Goal: Task Accomplishment & Management: Use online tool/utility

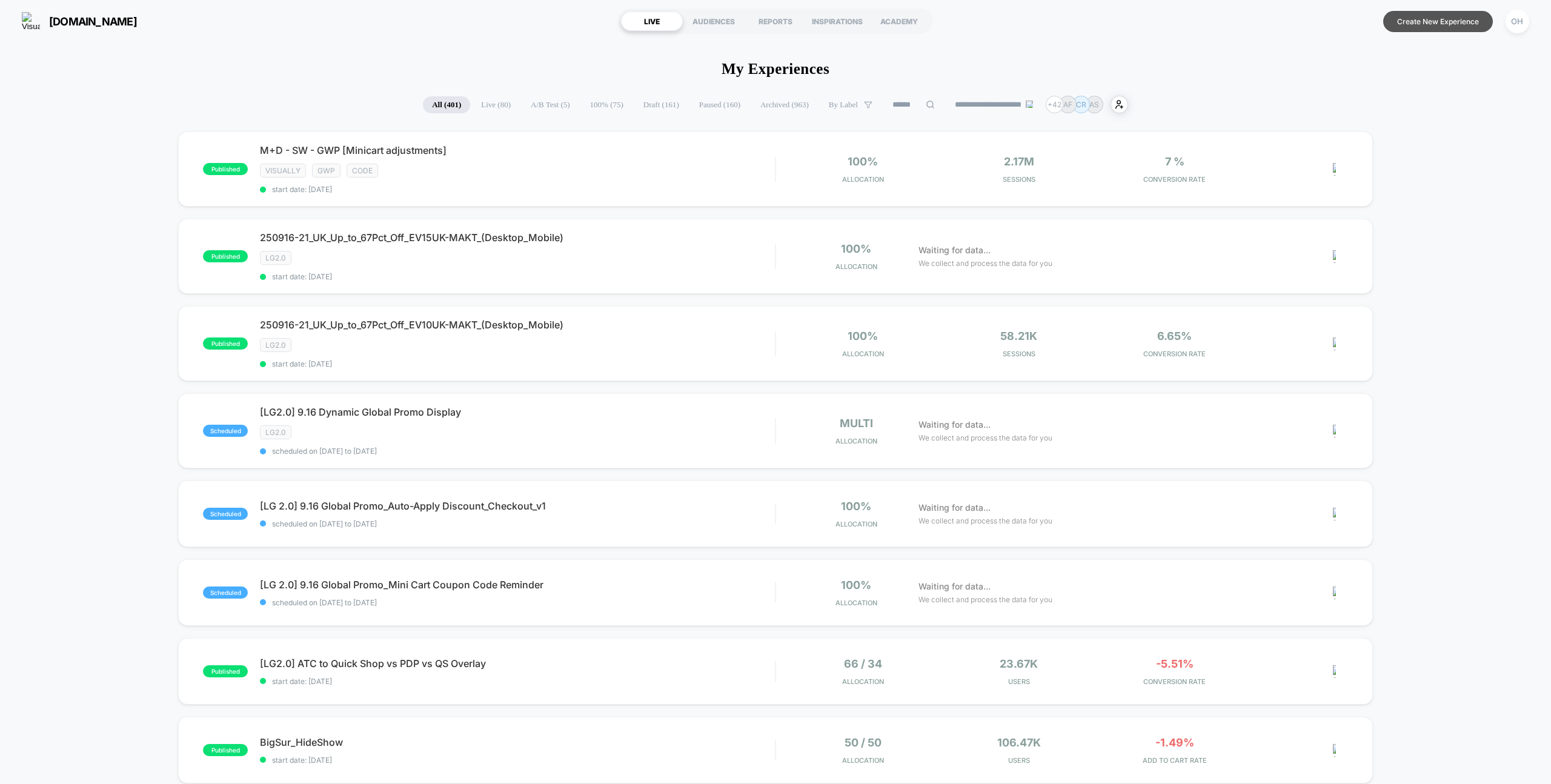
click at [1477, 23] on button "Create New Experience" at bounding box center [1438, 21] width 110 height 21
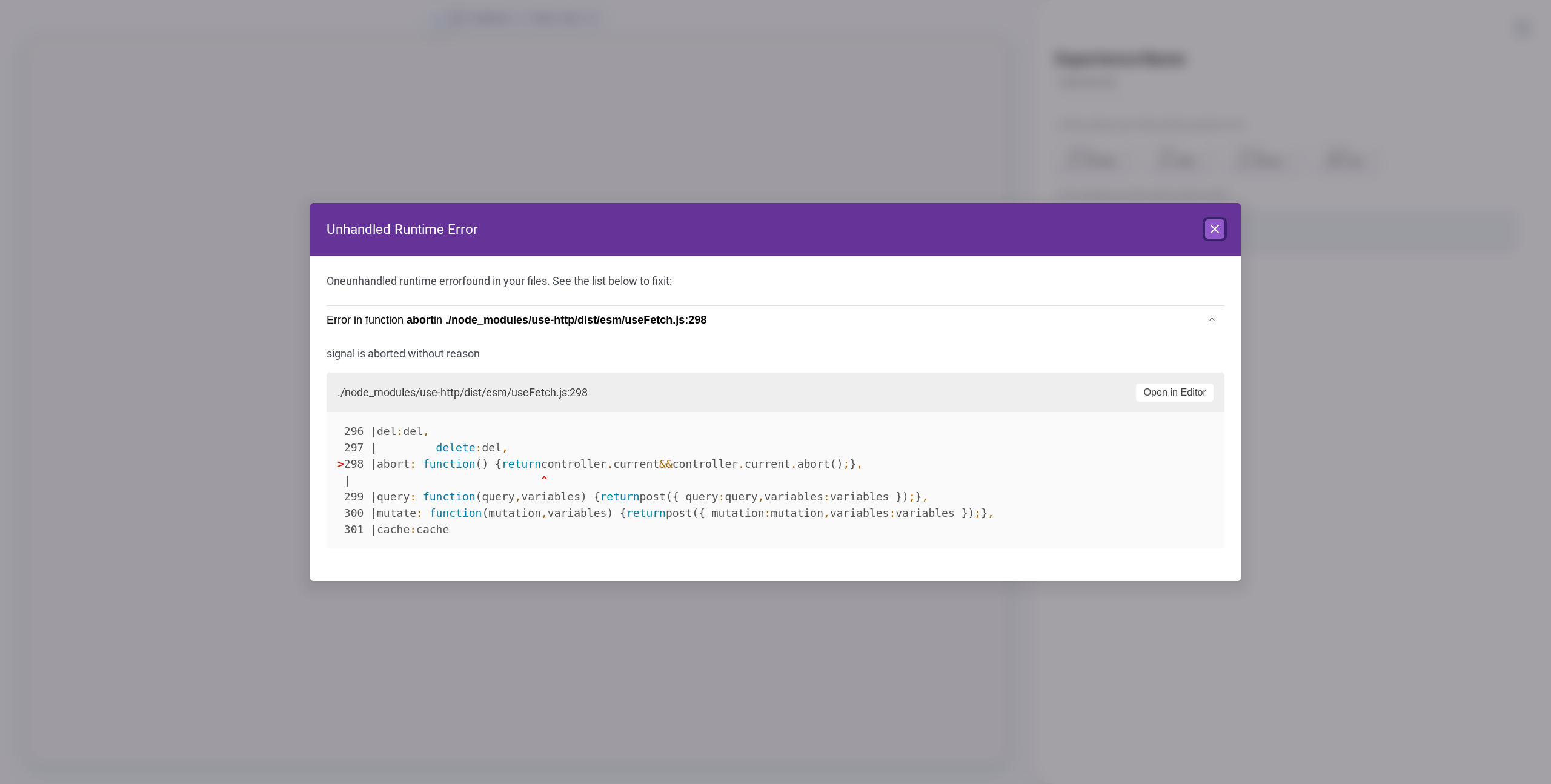
click at [1220, 225] on icon at bounding box center [1215, 229] width 15 height 15
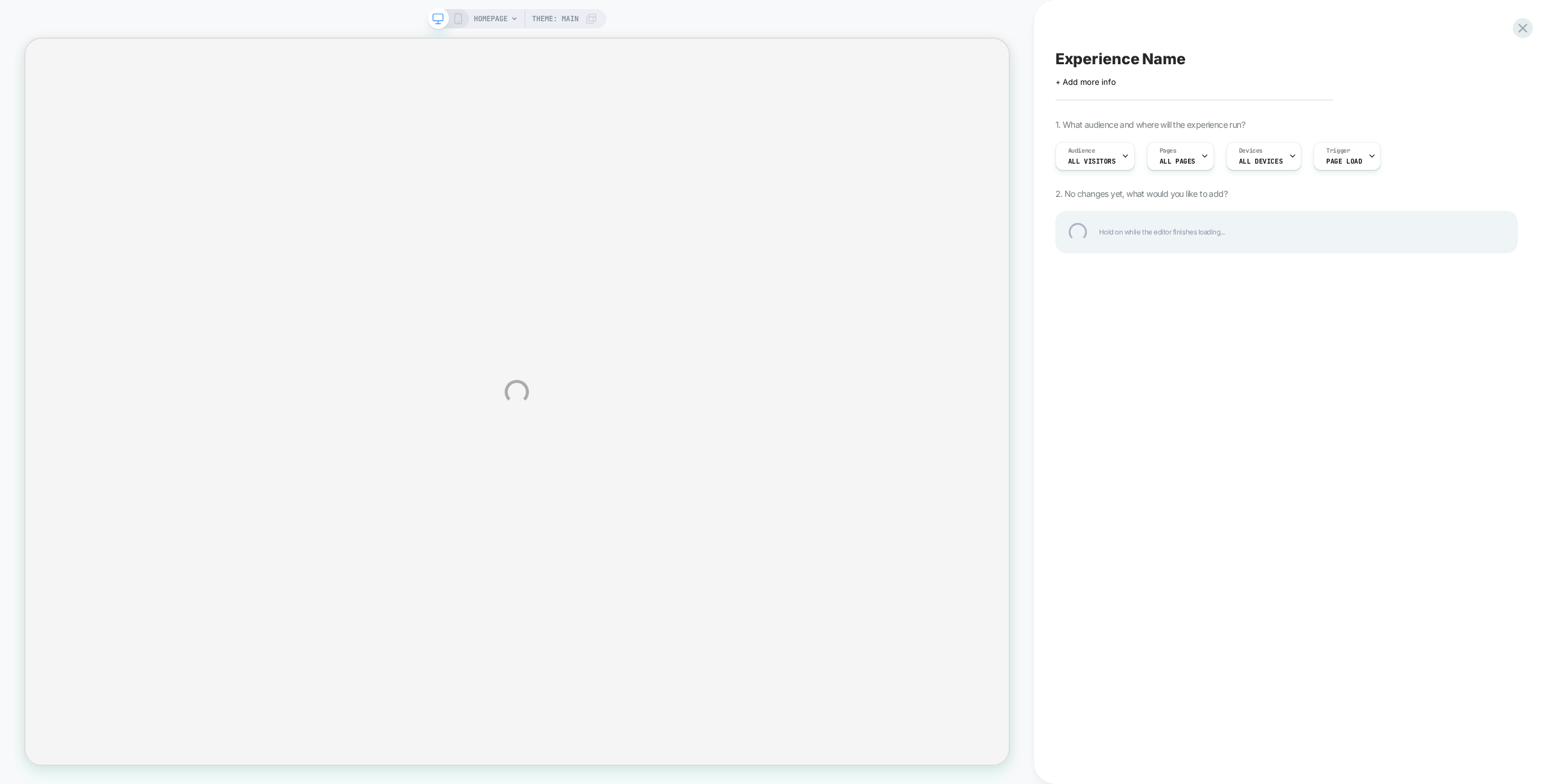
click at [1064, 29] on div "HOMEPAGE Theme: MAIN Experience Name Click to edit experience details + Add mor…" at bounding box center [775, 392] width 1551 height 784
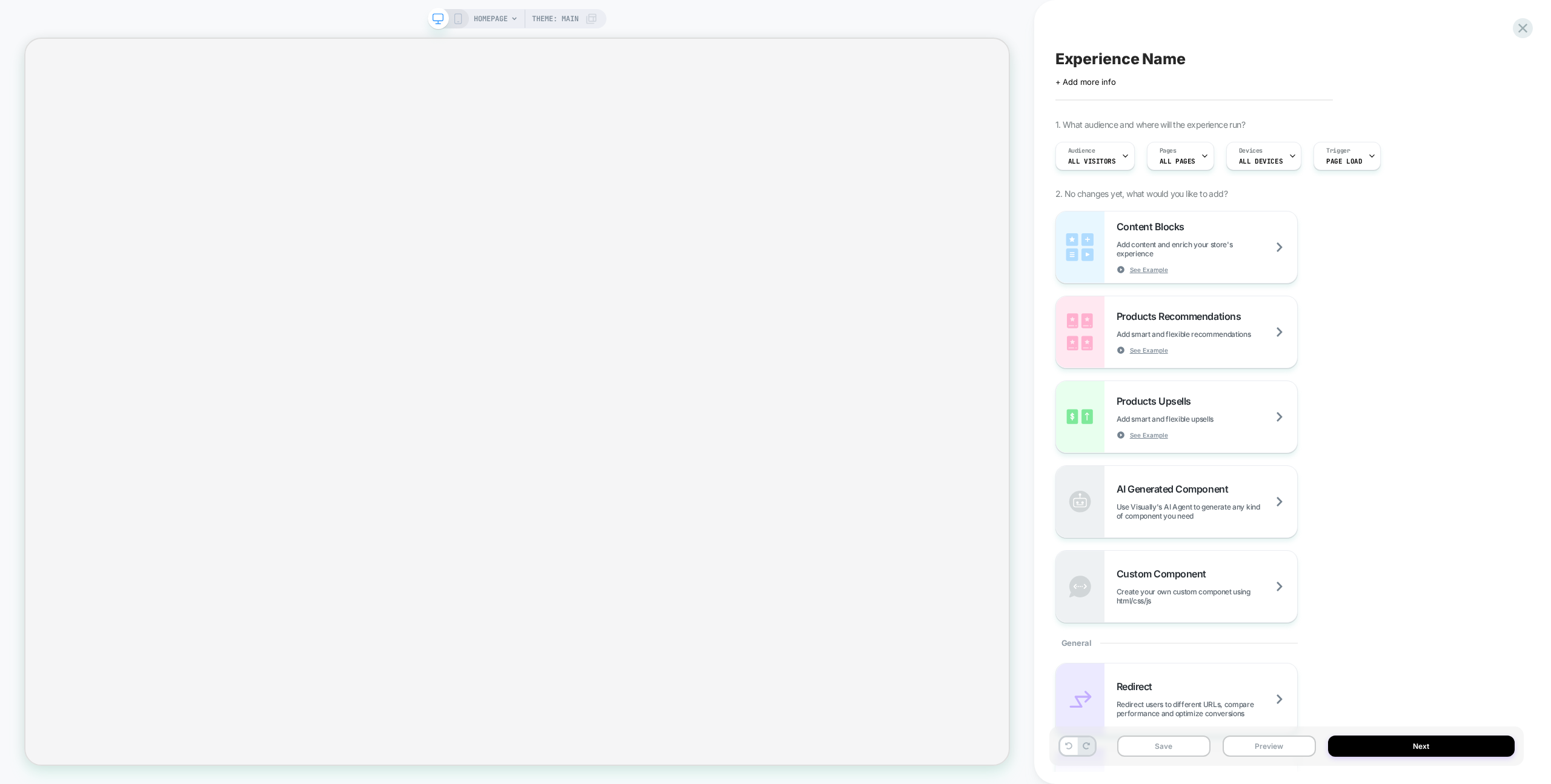
click at [1074, 21] on div "Experience Name Click to edit experience details + Add more info 1. What audien…" at bounding box center [1286, 392] width 475 height 760
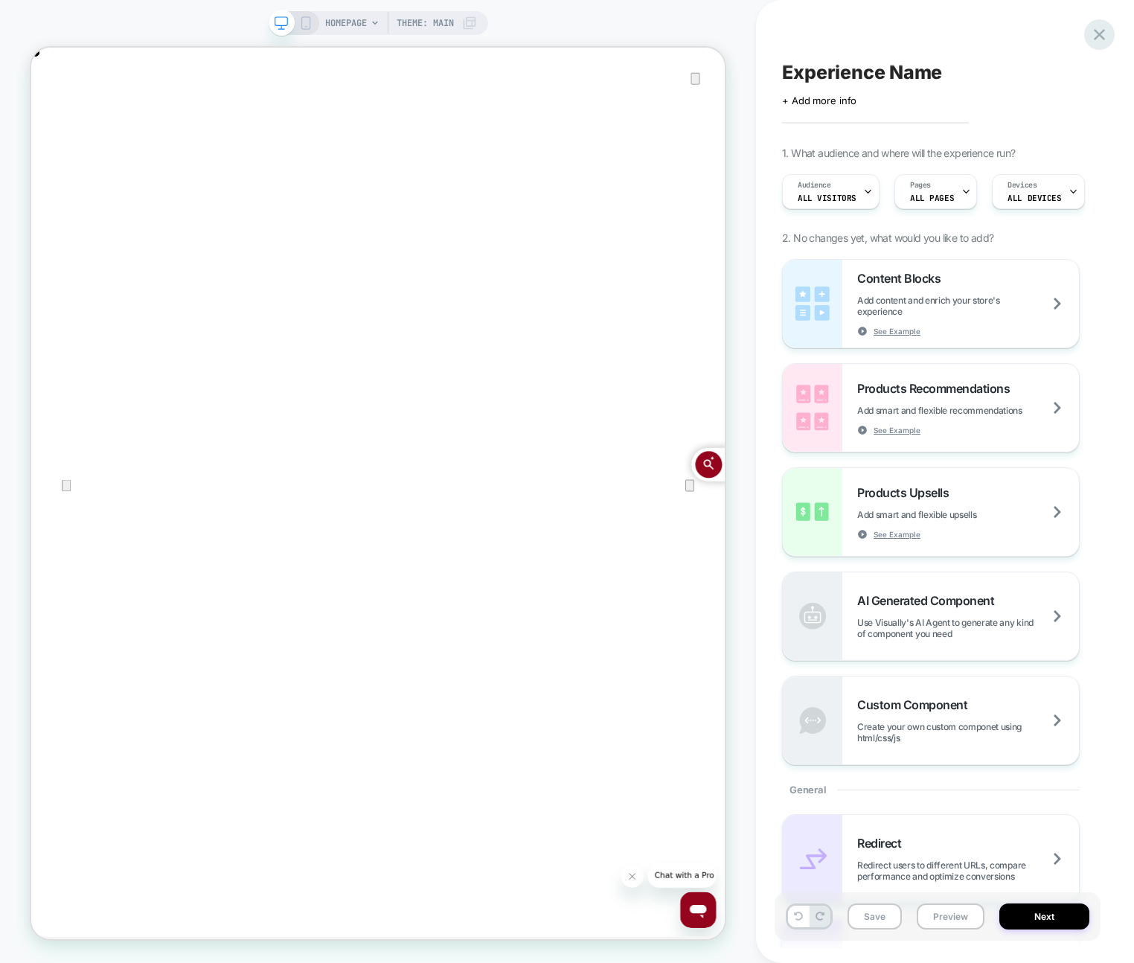
drag, startPoint x: 1045, startPoint y: 33, endPoint x: 1102, endPoint y: 28, distance: 57.5
click at [1045, 33] on div "Experience Name Click to edit experience details + Add more info 1. What audien…" at bounding box center [938, 481] width 326 height 933
click at [1104, 28] on icon at bounding box center [1099, 35] width 20 height 20
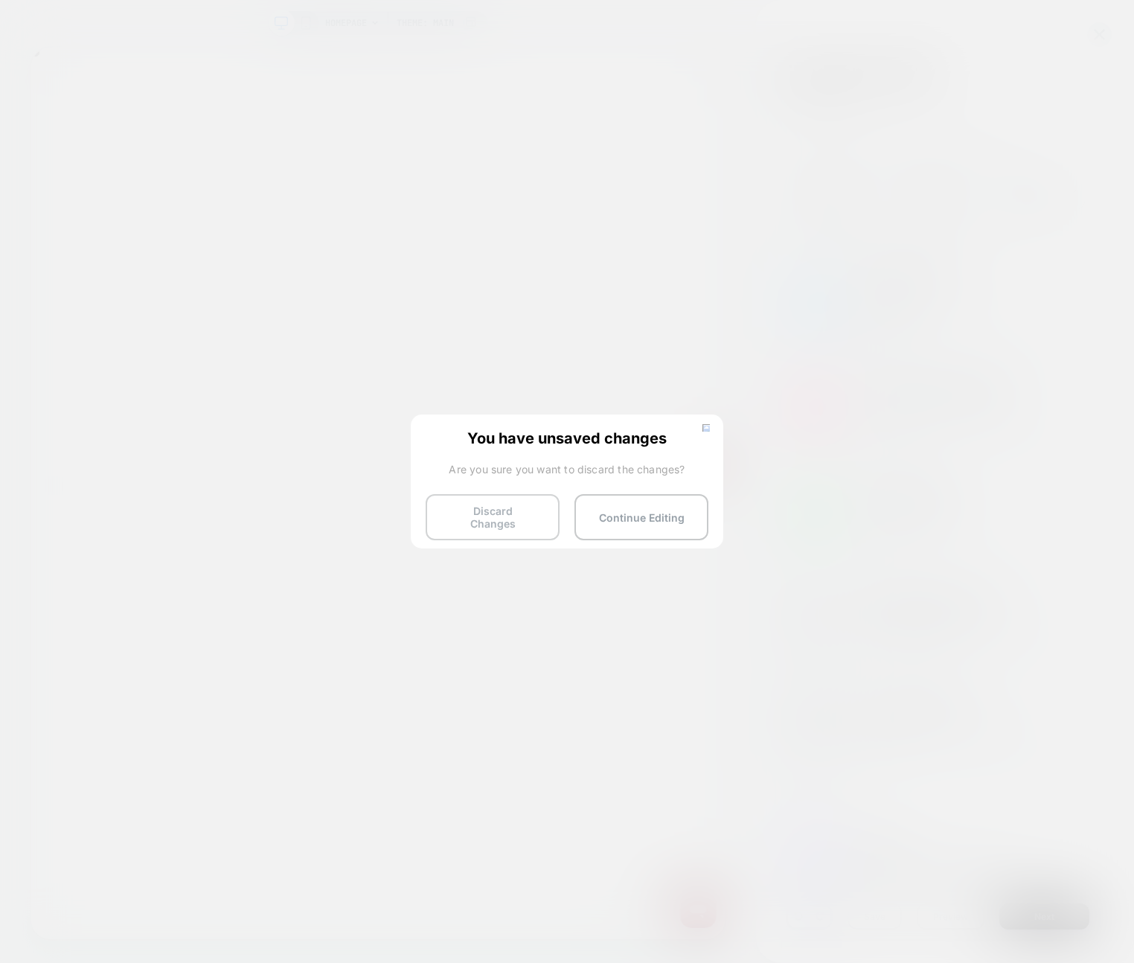
click at [440, 509] on button "Discard Changes" at bounding box center [493, 517] width 134 height 46
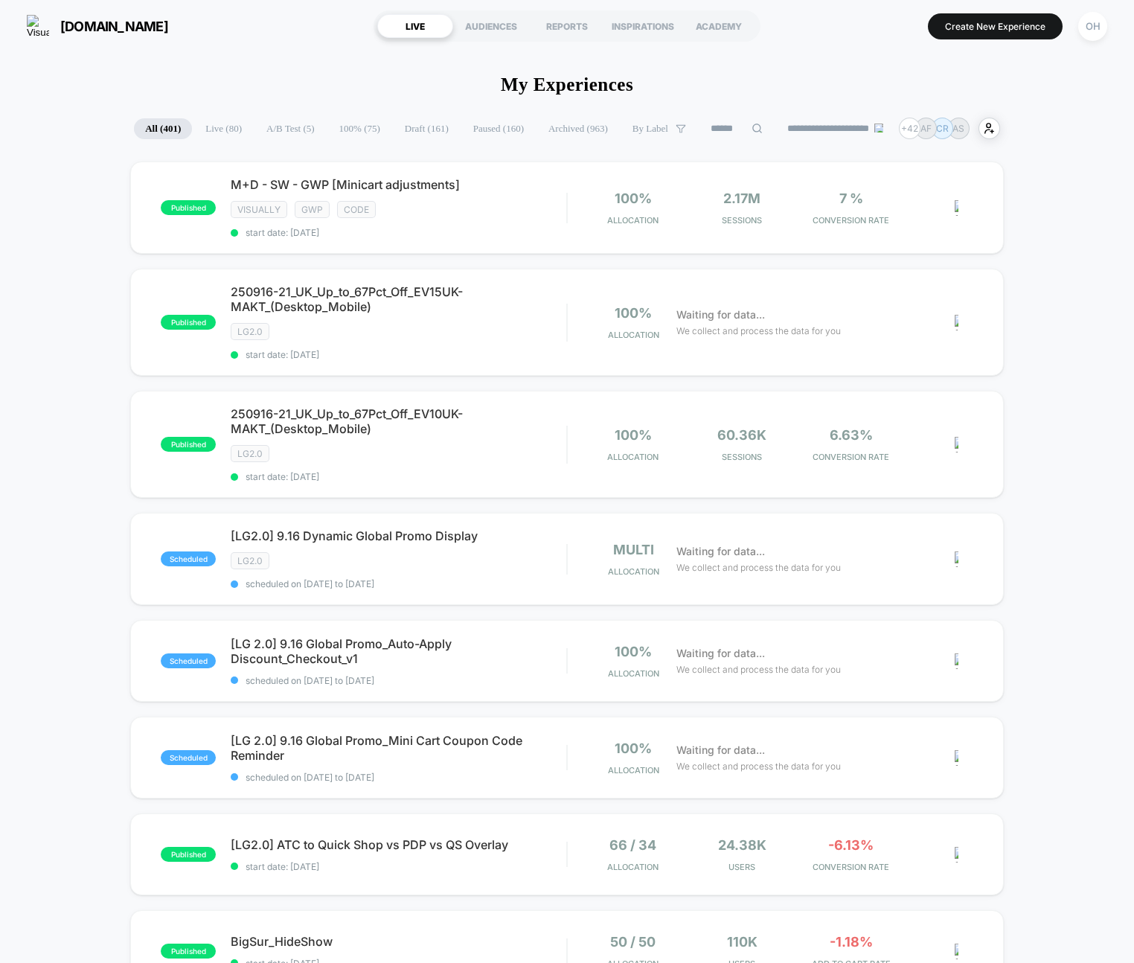
click at [214, 45] on div "laurageller.com LIVE AUDIENCES REPORTS INSPIRATIONS ACADEMY Create New Experien…" at bounding box center [567, 26] width 1134 height 52
click at [1019, 34] on button "Create New Experience" at bounding box center [995, 26] width 135 height 26
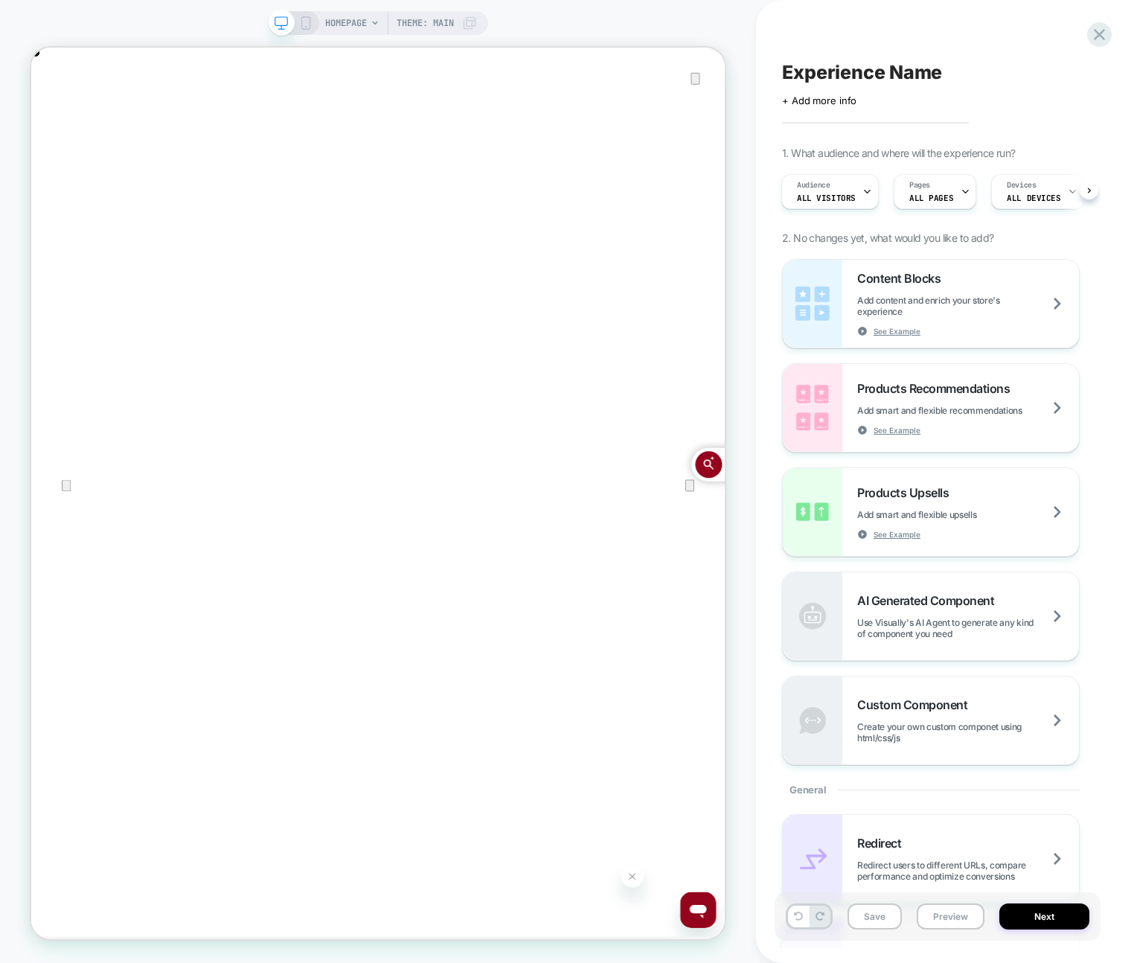
click at [854, 48] on div "Experience Name Click to edit experience details + Add more info 1. What audien…" at bounding box center [938, 481] width 326 height 933
click at [55, 114] on icon "Close" at bounding box center [46, 123] width 18 height 18
click at [727, 39] on div "HOMEPAGE Theme: MAIN" at bounding box center [378, 481] width 756 height 933
click at [1133, 516] on div "Experience Name Click to edit experience details + Add more info 1. What audien…" at bounding box center [945, 481] width 378 height 963
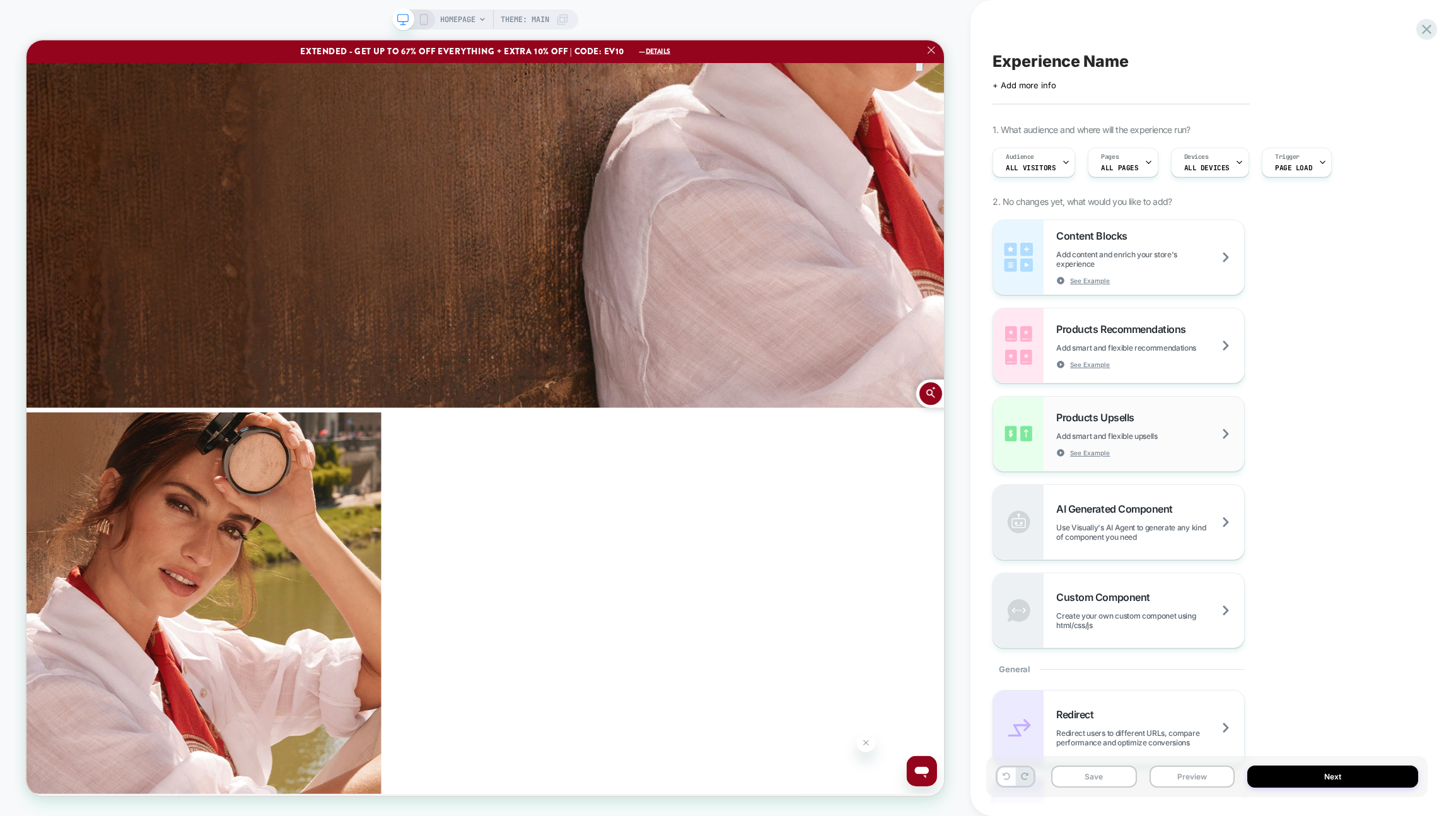
scroll to position [2870, 0]
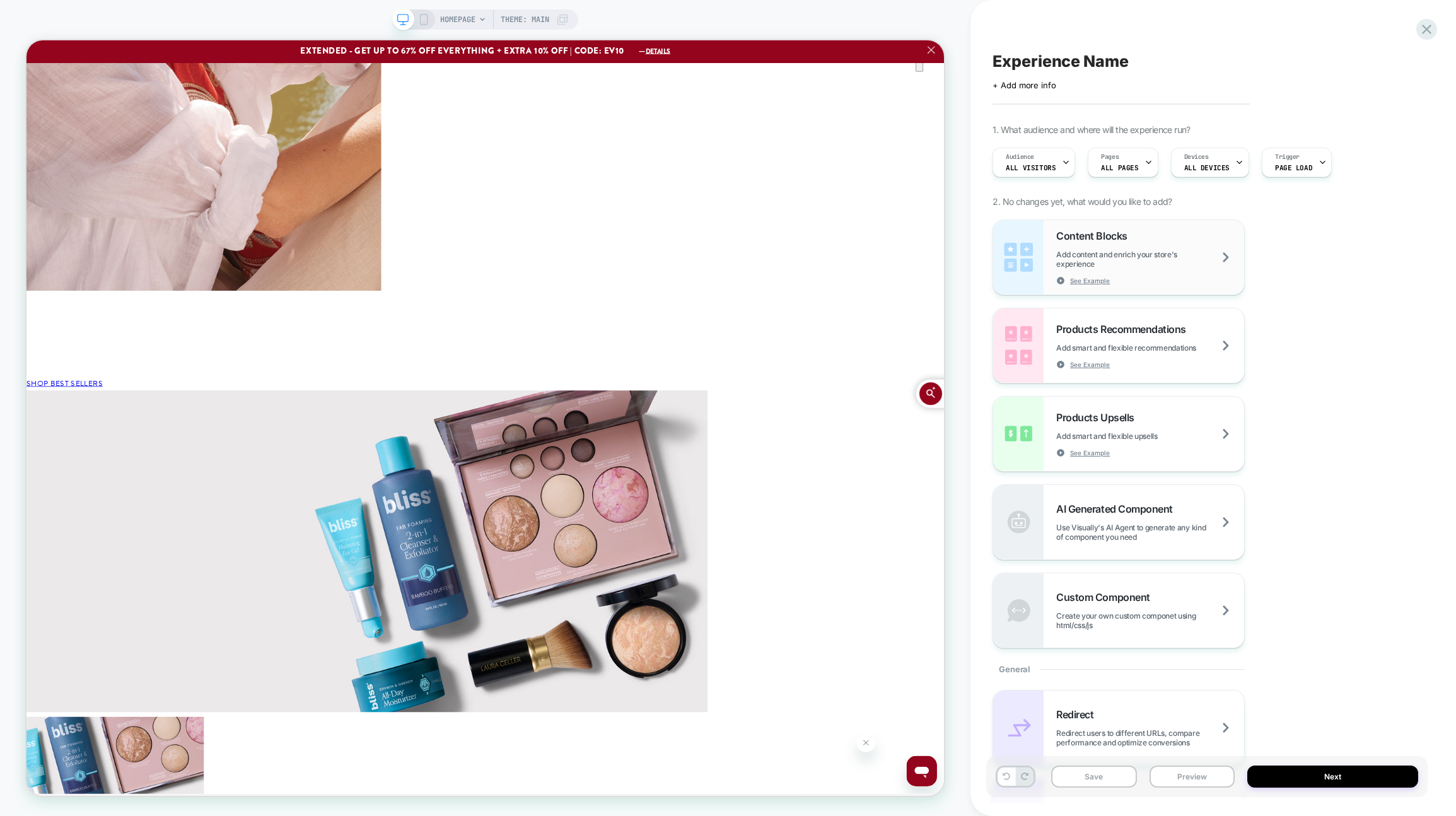
click at [960, 236] on span "Content Blocks" at bounding box center [1094, 236] width 77 height 13
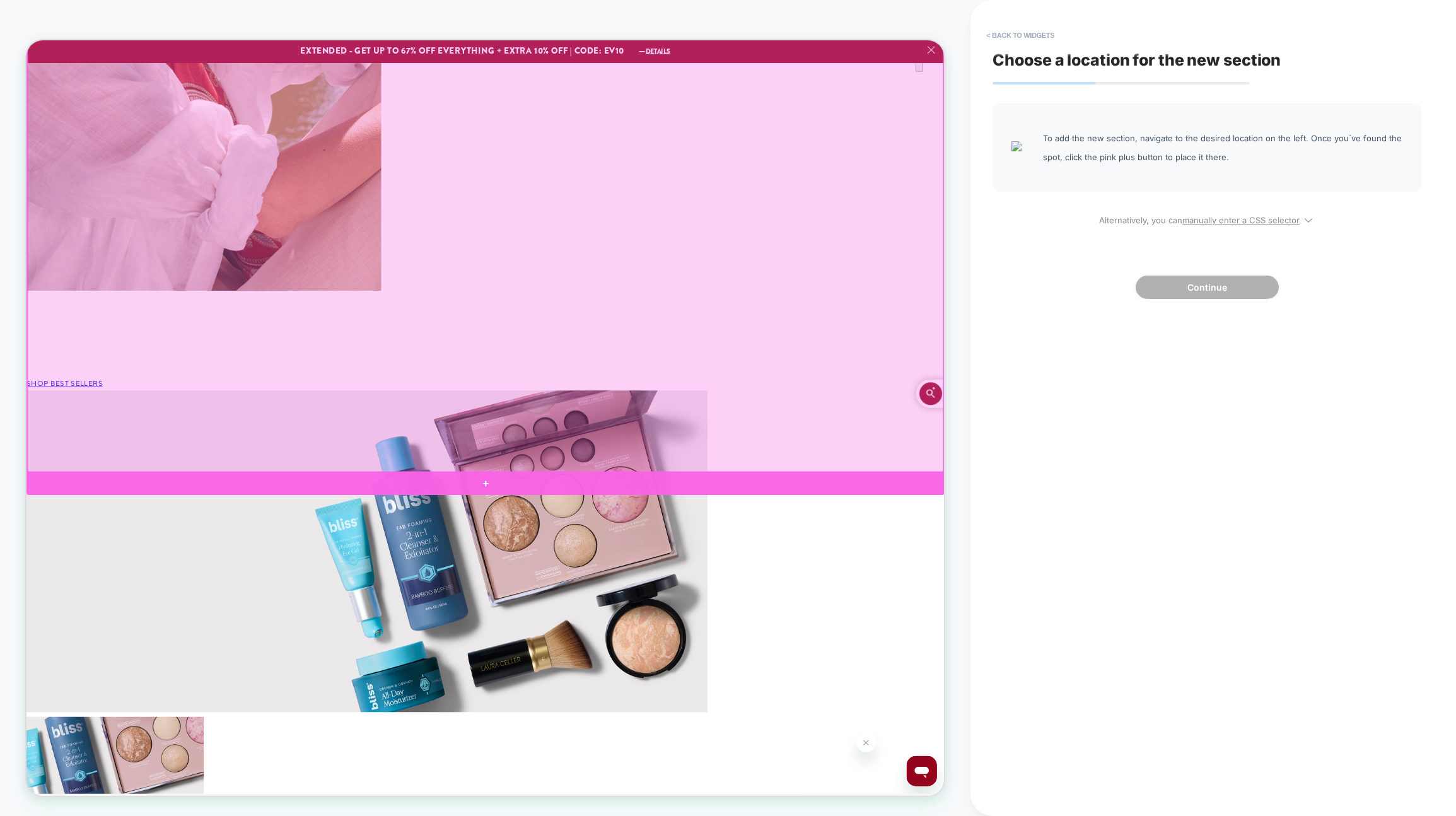
click at [960, 630] on div at bounding box center [638, 631] width 1224 height 31
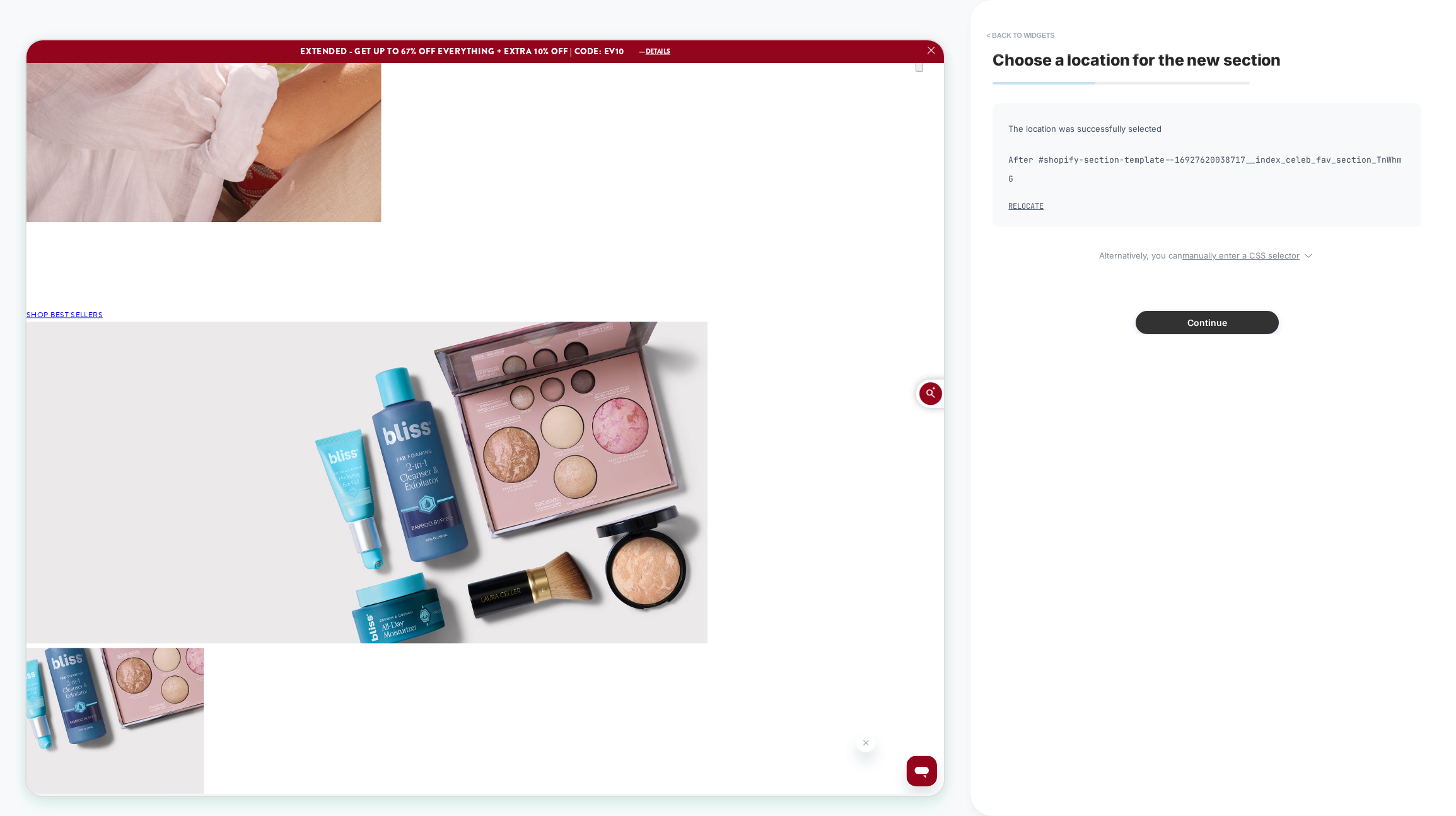
click at [960, 311] on button "Continue" at bounding box center [1207, 323] width 143 height 24
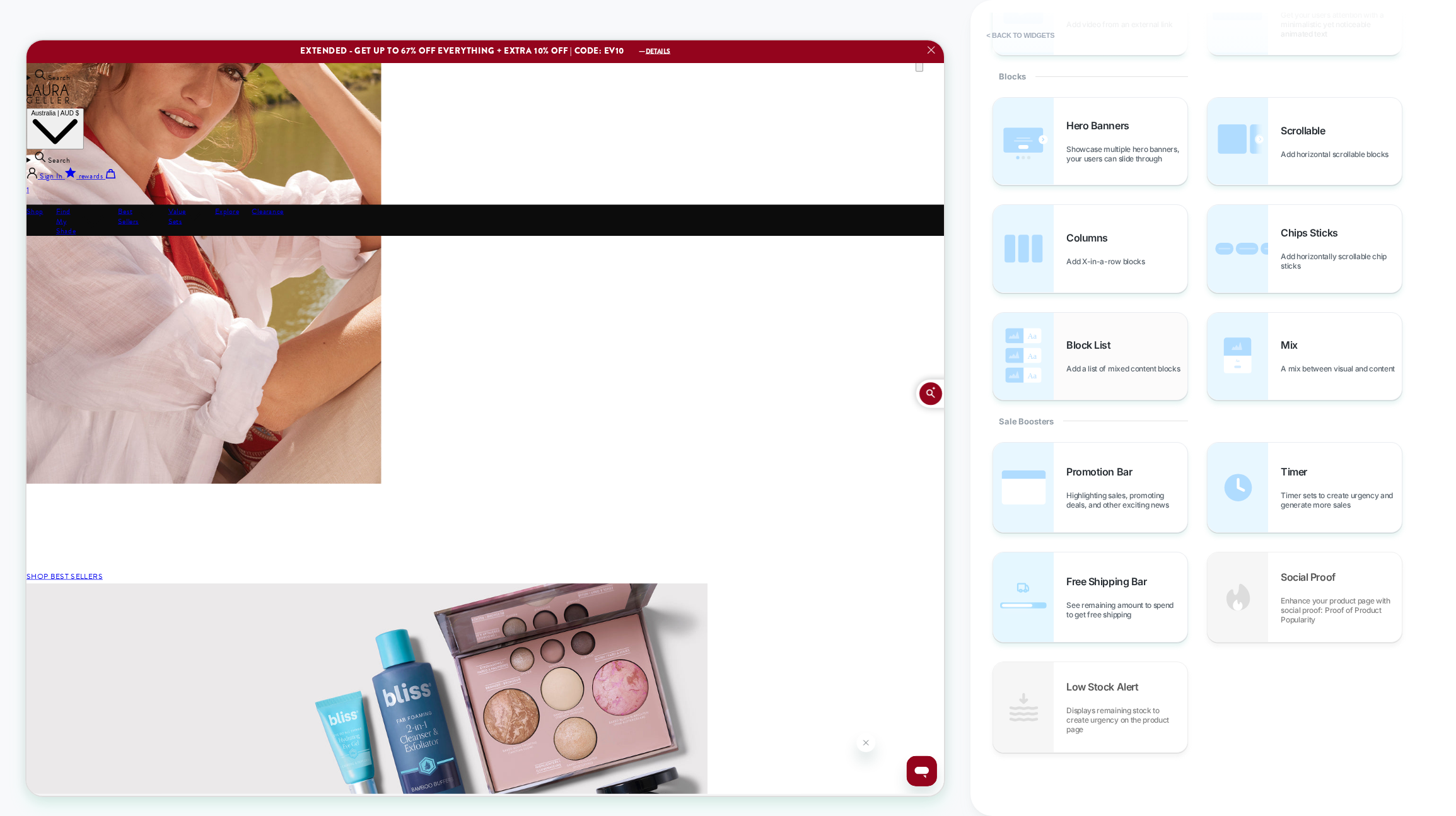
scroll to position [0, 0]
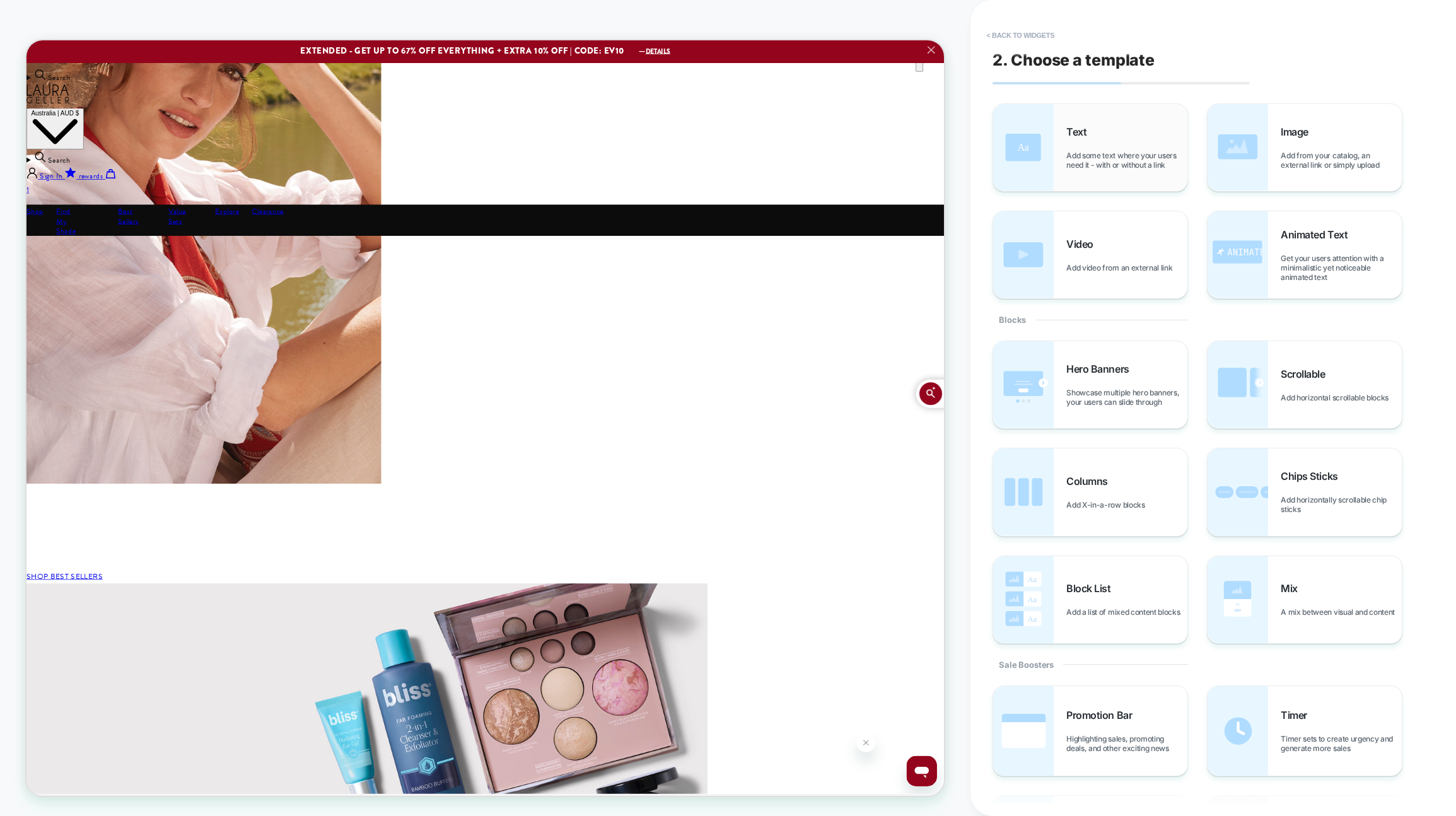
click at [960, 154] on span "Add some text where your users need it - with or without a link" at bounding box center [1126, 160] width 121 height 19
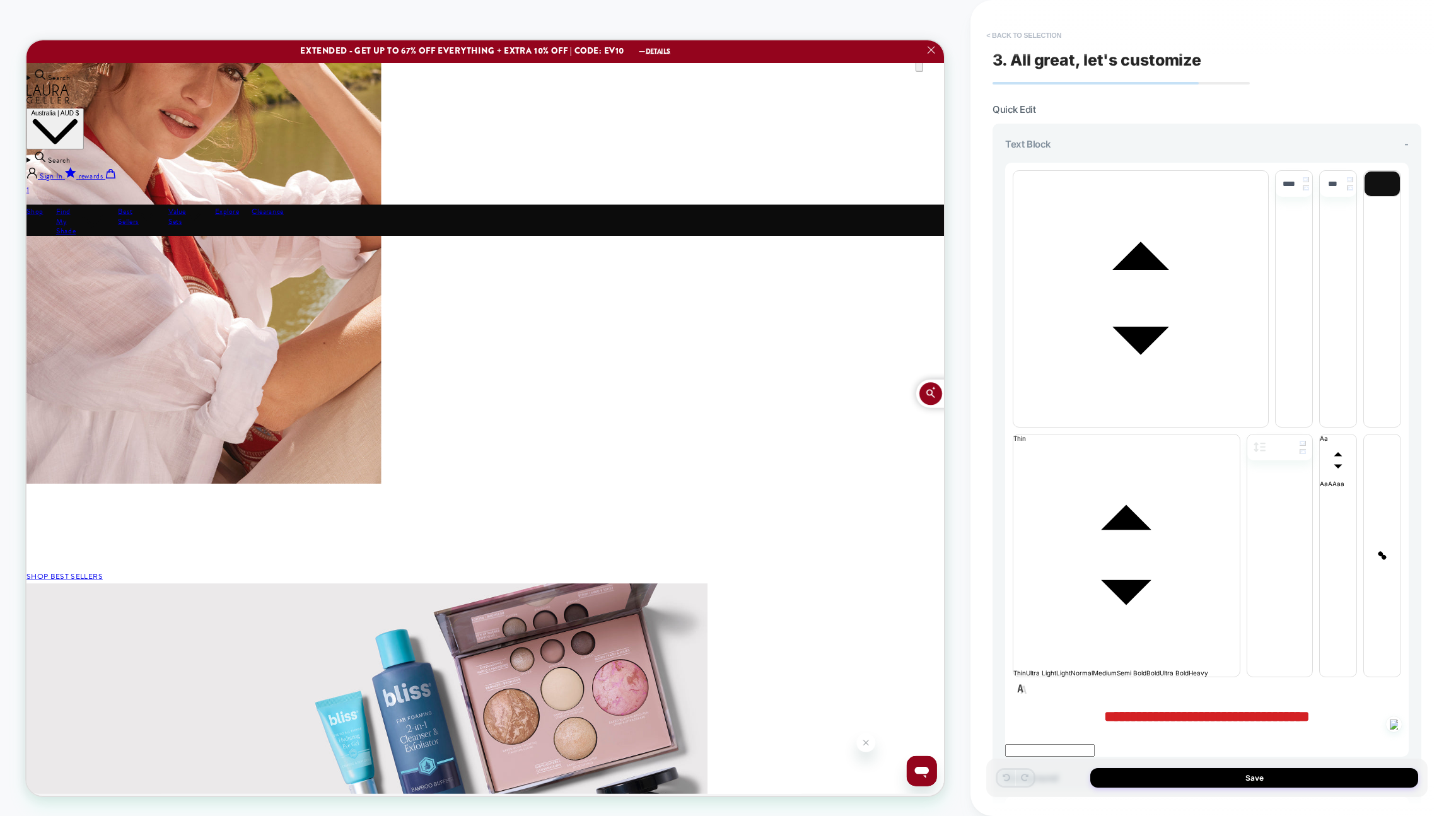
drag, startPoint x: 998, startPoint y: 23, endPoint x: 1002, endPoint y: 28, distance: 6.4
click at [960, 23] on div "**********" at bounding box center [1207, 408] width 442 height 791
click at [960, 28] on button "< Back to selection" at bounding box center [1023, 36] width 87 height 20
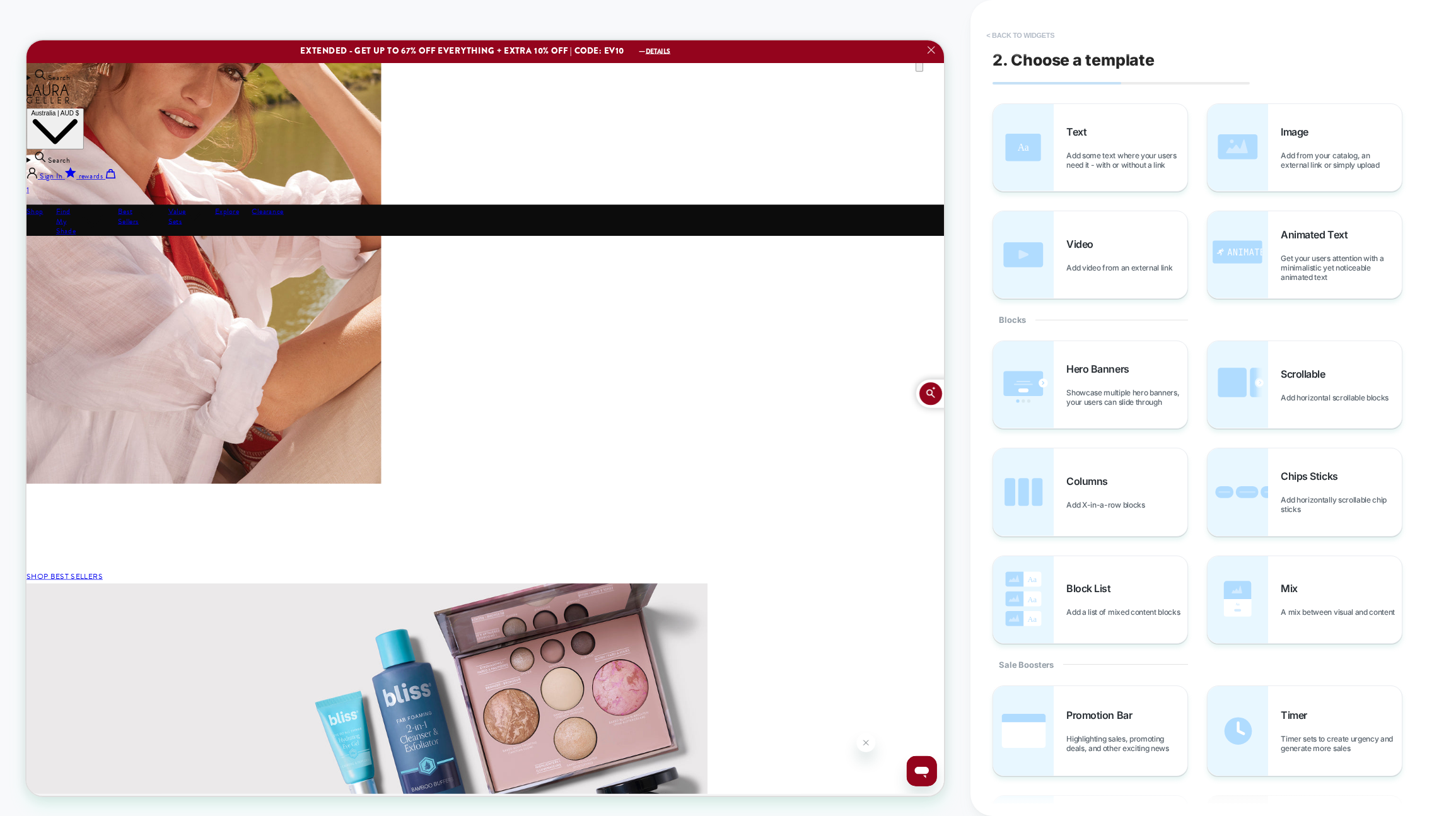
click at [960, 28] on button "< Back to widgets" at bounding box center [1020, 36] width 81 height 20
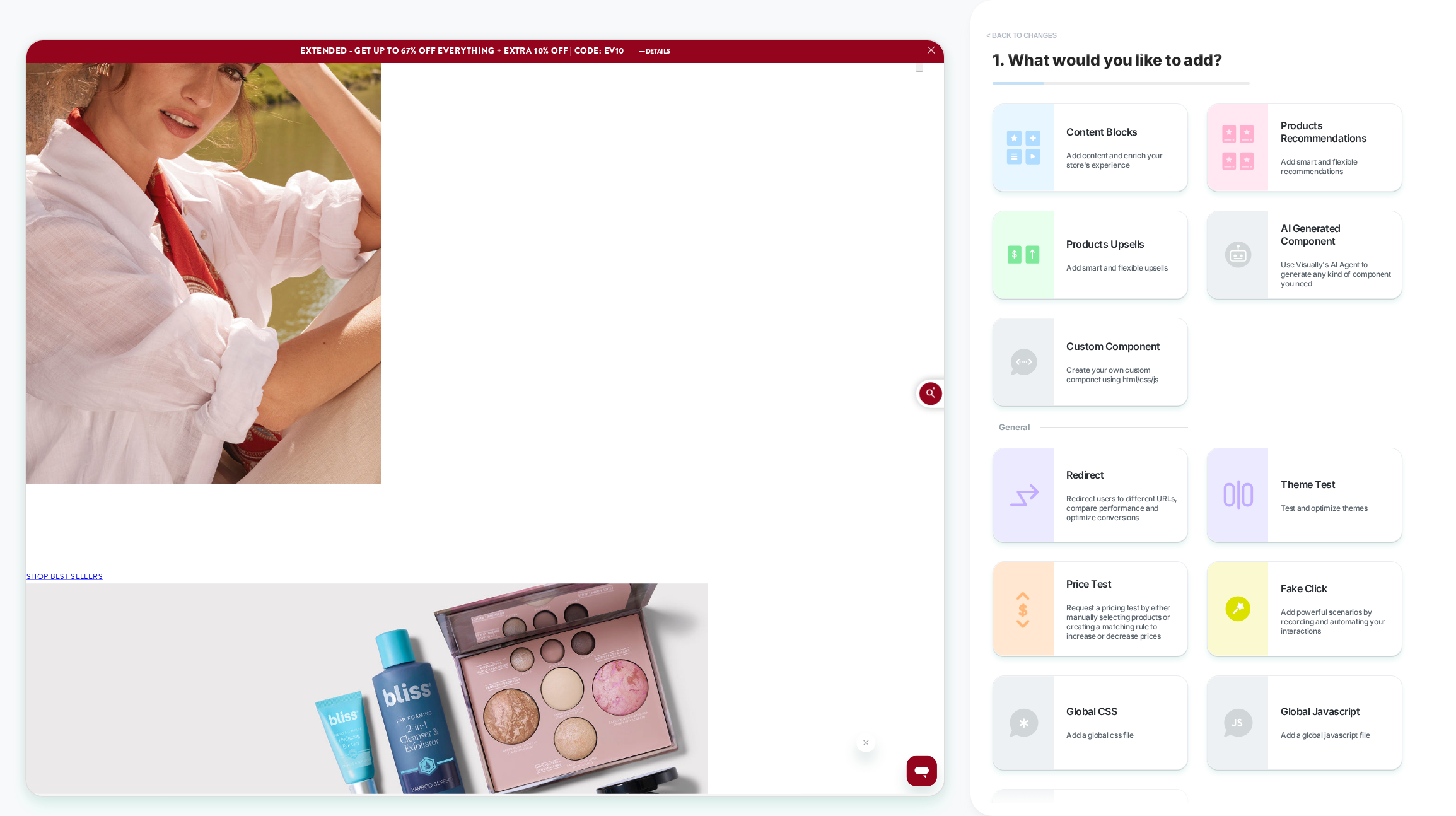
click at [960, 32] on button "< Back to changes" at bounding box center [1021, 36] width 83 height 20
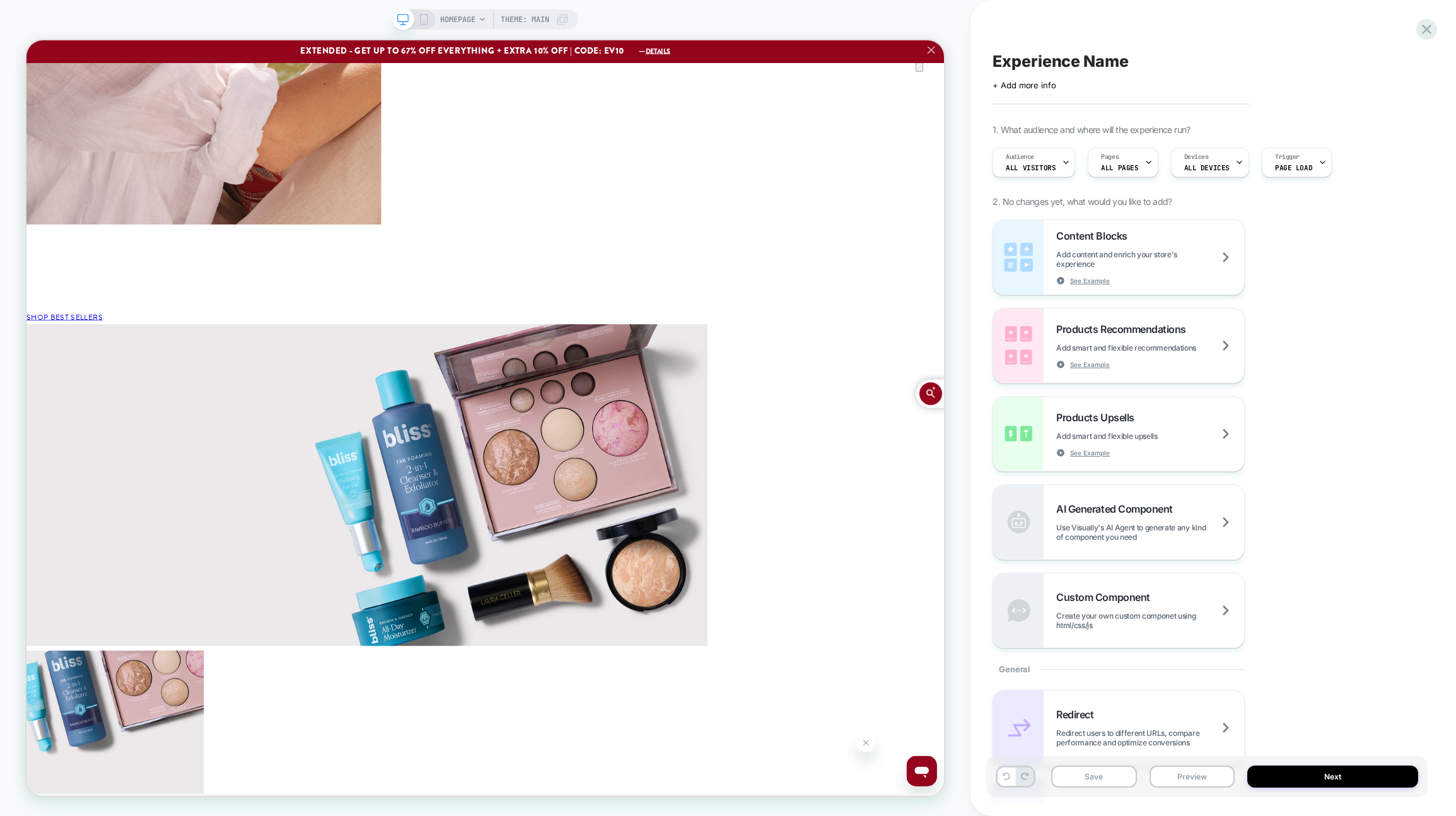
scroll to position [0, 2008]
drag, startPoint x: 1449, startPoint y: 455, endPoint x: 1306, endPoint y: 458, distance: 143.0
click at [960, 458] on div "Experience Name Click to edit experience details + Add more info 1. What audien…" at bounding box center [1213, 408] width 486 height 816
click at [960, 36] on icon at bounding box center [1427, 30] width 17 height 17
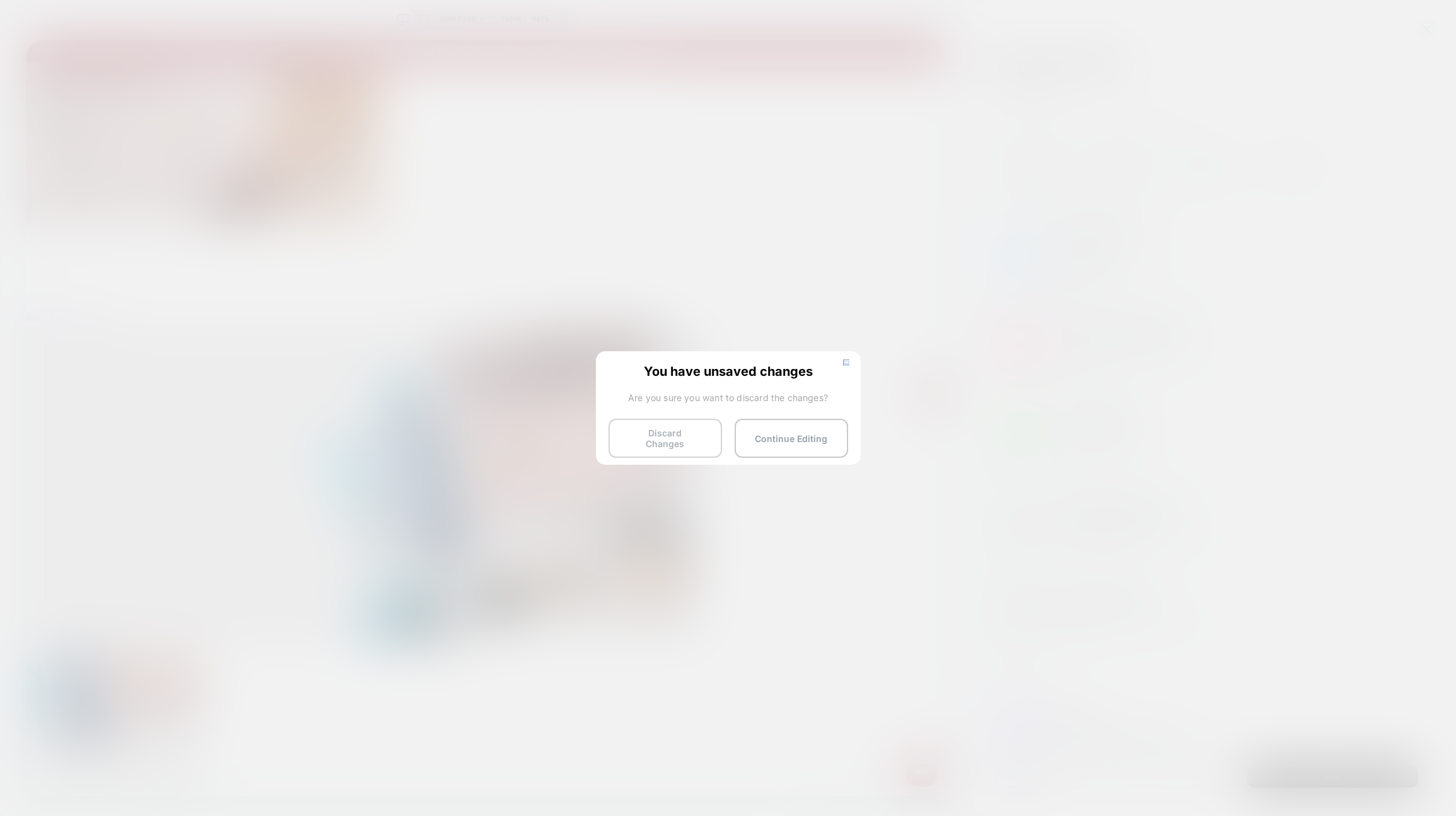
click at [645, 420] on button "Discard Changes" at bounding box center [665, 438] width 114 height 39
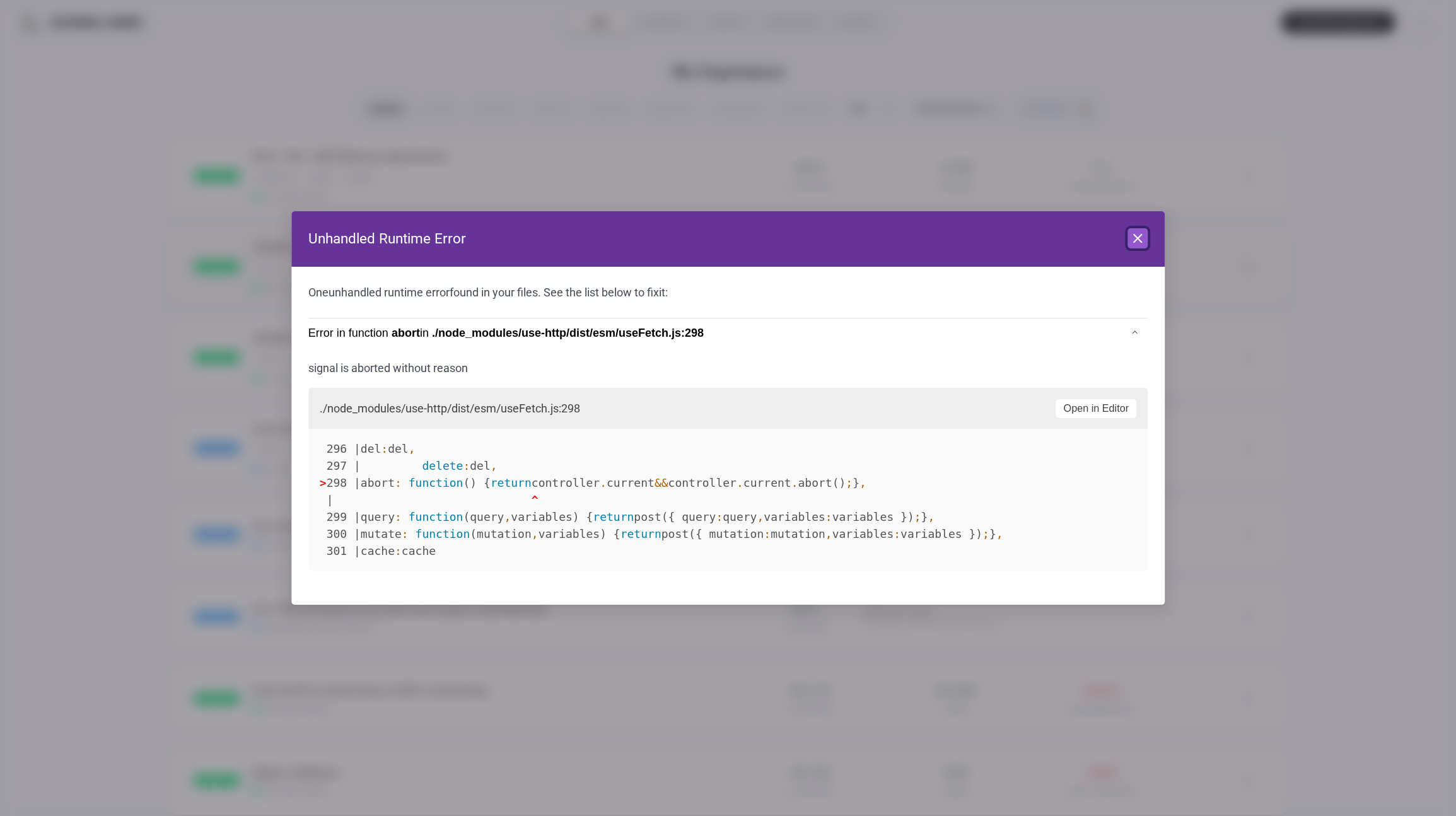
click at [960, 236] on button "Close" at bounding box center [1138, 238] width 20 height 20
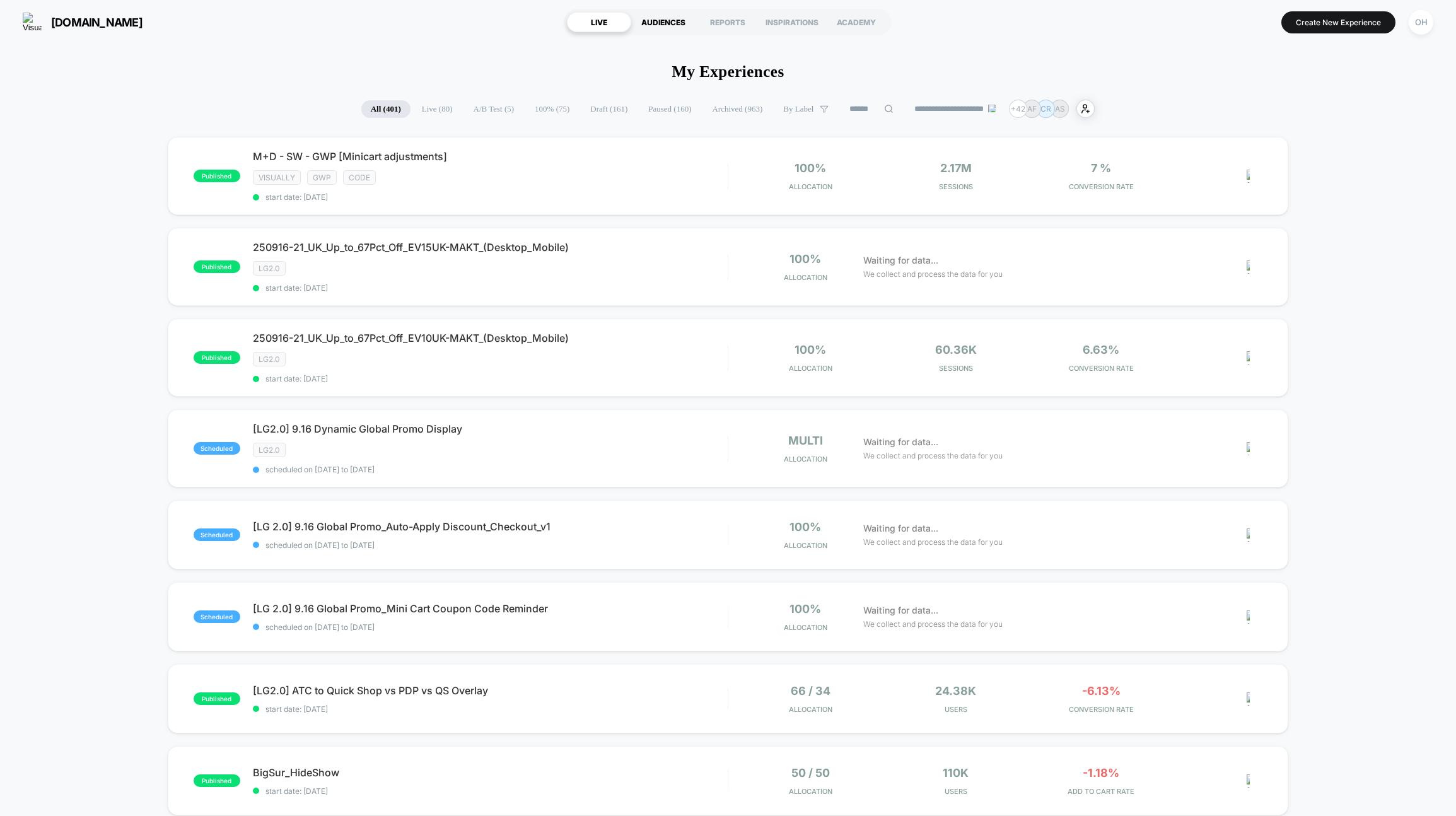
click at [664, 31] on div "AUDIENCES" at bounding box center [664, 22] width 64 height 20
click at [597, 19] on div "LIVE" at bounding box center [599, 22] width 64 height 20
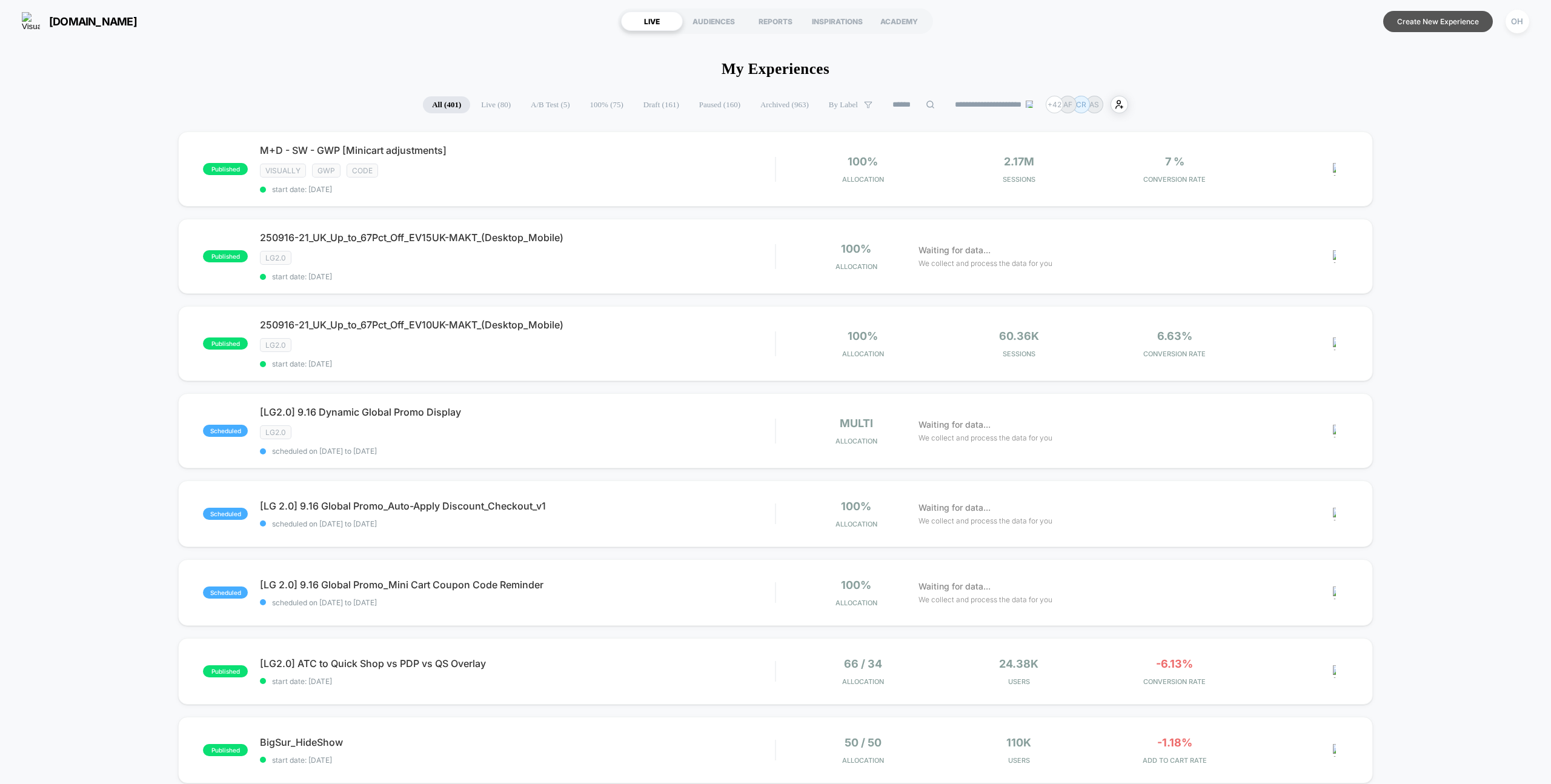
click at [1442, 22] on button "Create New Experience" at bounding box center [1438, 21] width 110 height 21
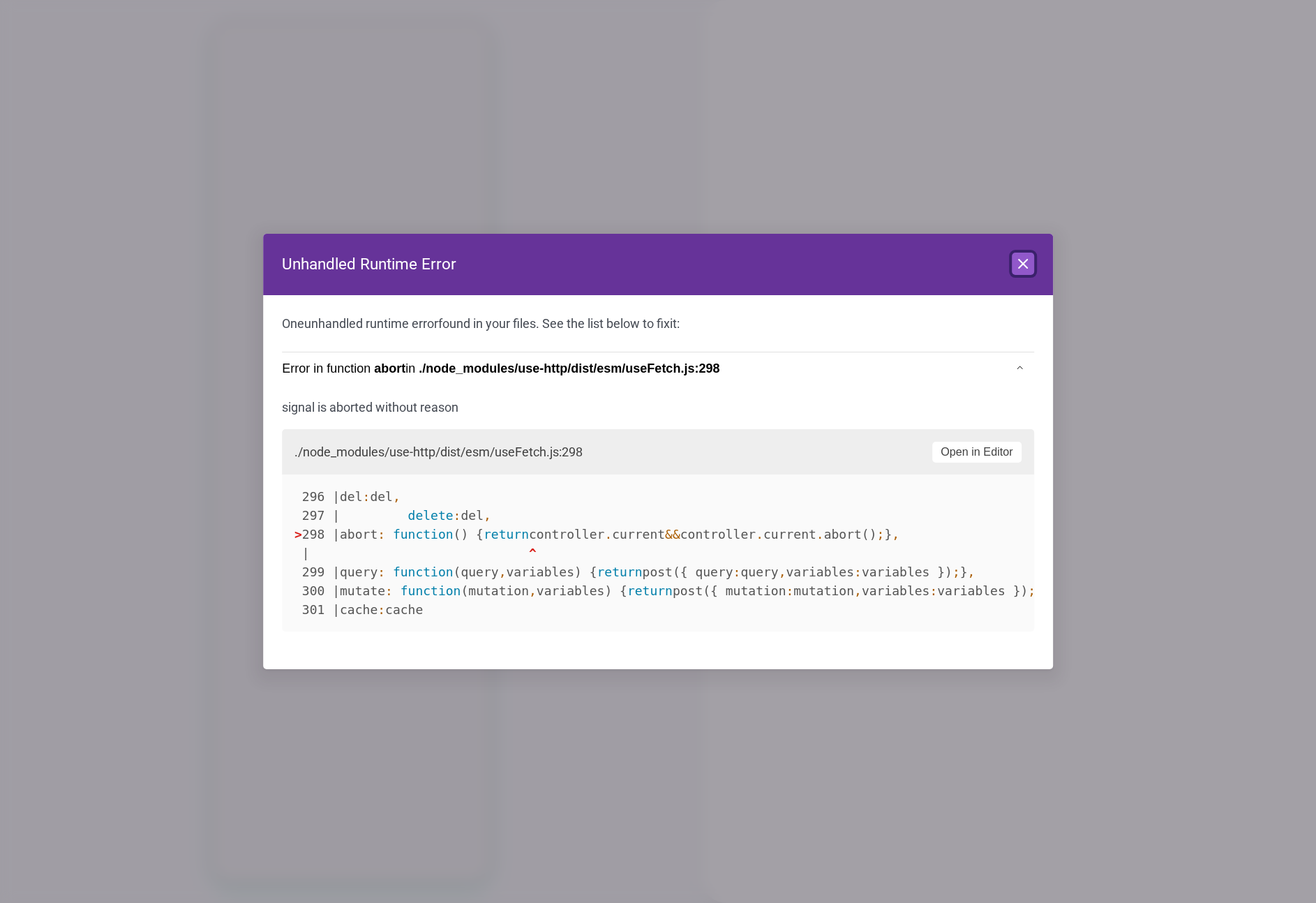
click at [1025, 263] on icon at bounding box center [1023, 263] width 17 height 17
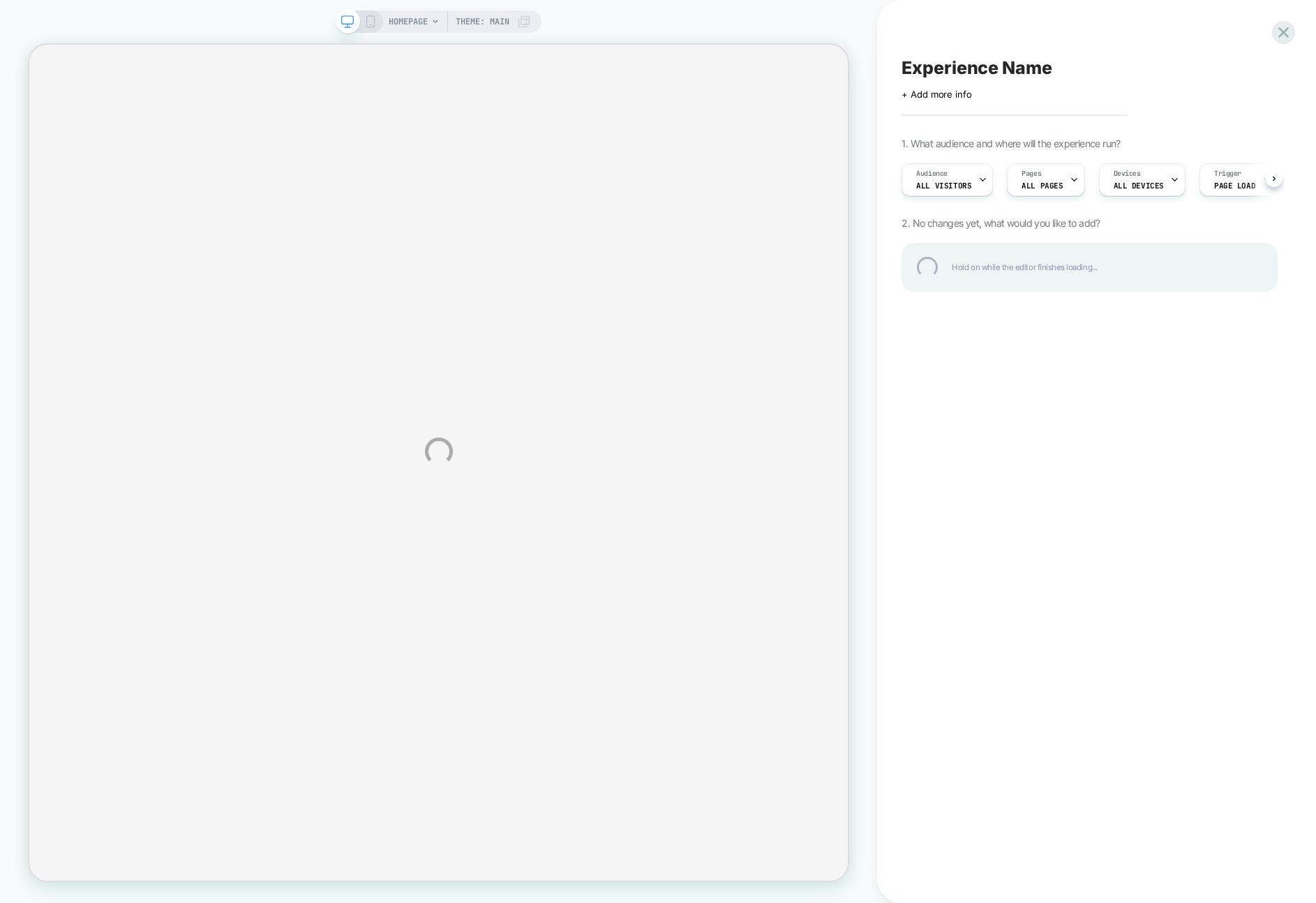
click at [856, 42] on div "HOMEPAGE Theme: MAIN Experience Name Click to edit experience details + Add mor…" at bounding box center [658, 451] width 1316 height 903
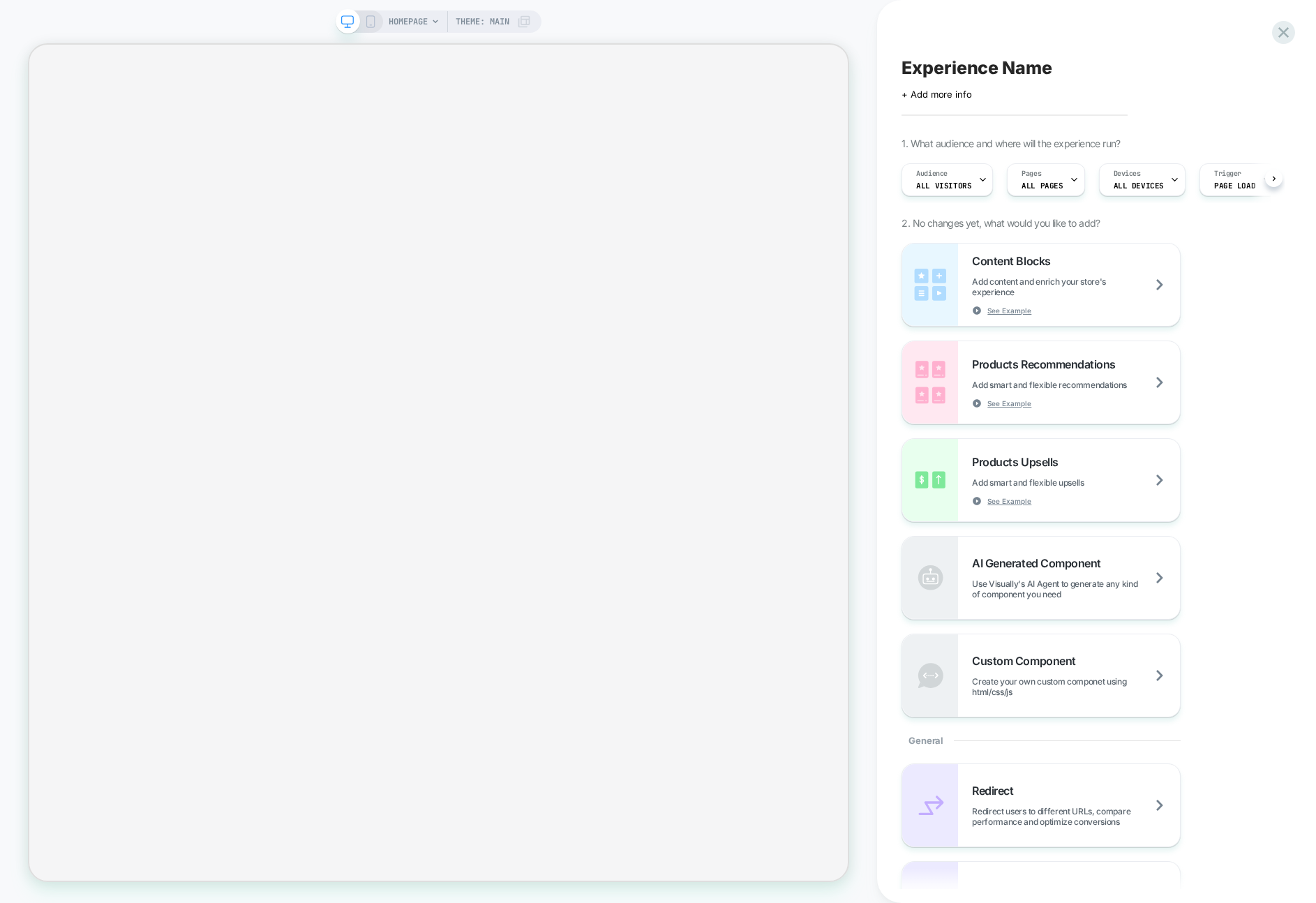
scroll to position [0, 1]
click at [435, 22] on icon at bounding box center [435, 22] width 6 height 4
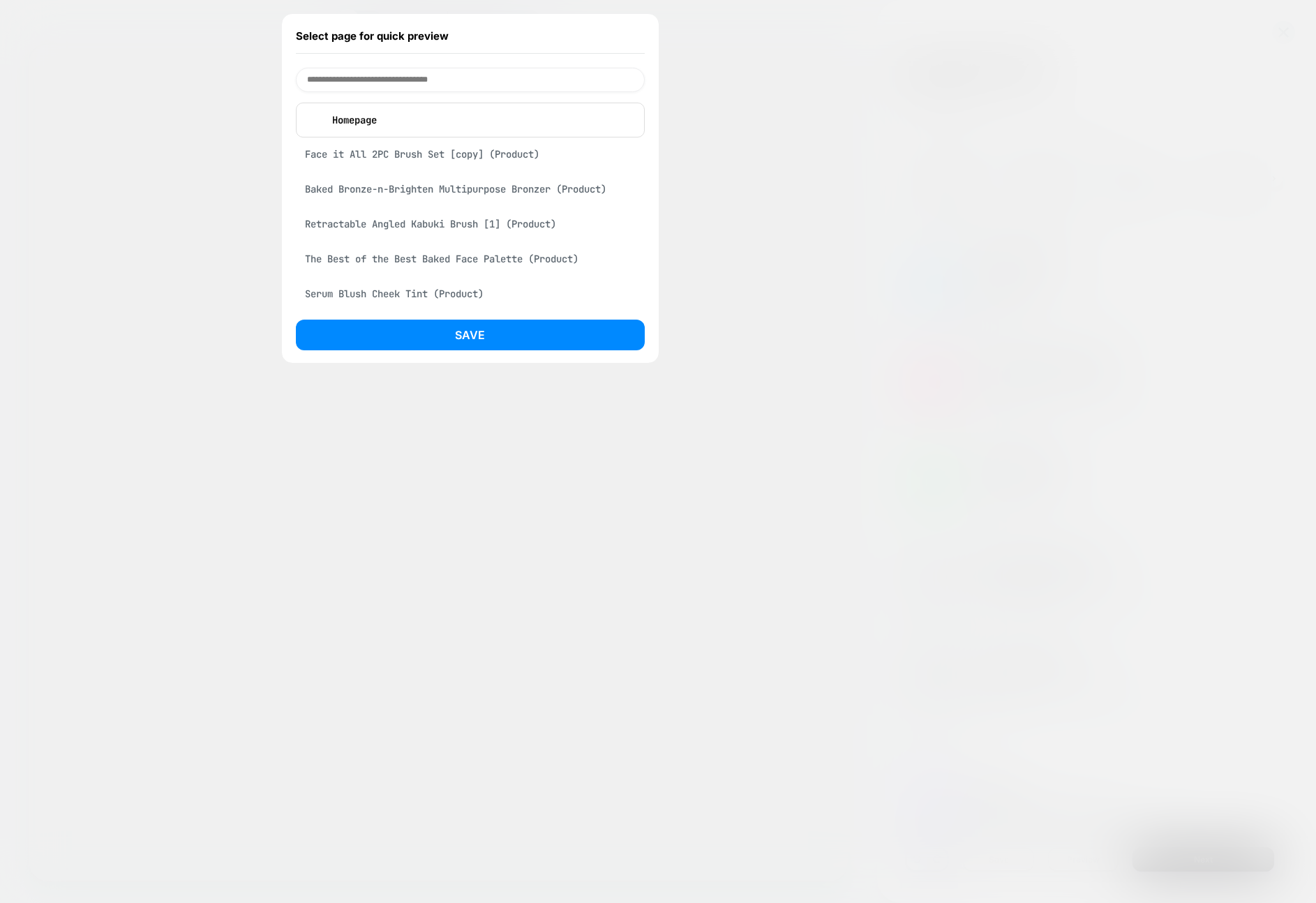
click at [537, 160] on div "Face it All 2PC Brush Set [copy] (Product)" at bounding box center [471, 154] width 349 height 26
click at [539, 333] on button "Save" at bounding box center [471, 335] width 349 height 31
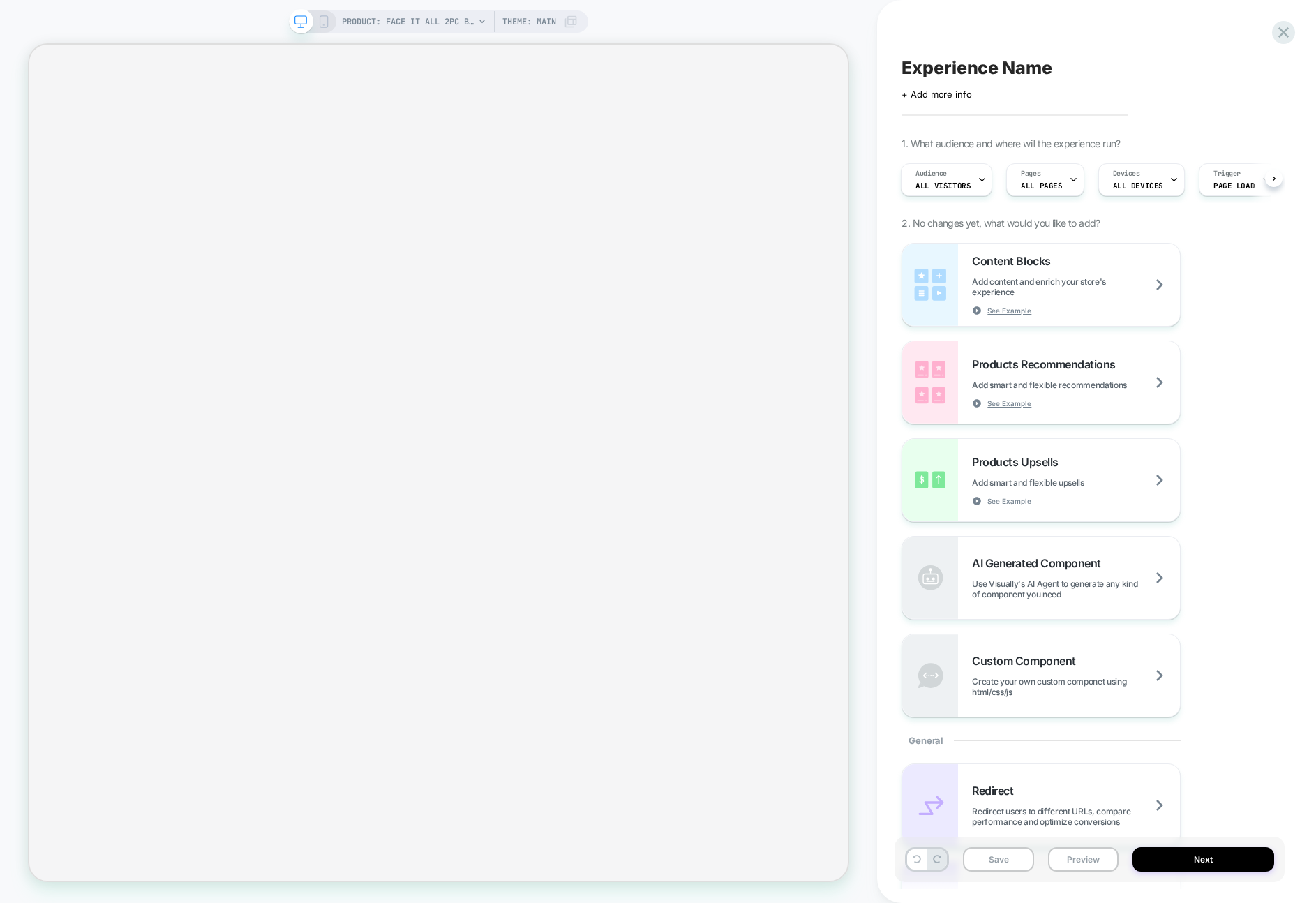
scroll to position [0, 1]
click at [867, 387] on div "PRODUCT: Face it All 2PC Brush Set [copy] PRODUCT: Face it All 2PC Brush Set [c…" at bounding box center [438, 451] width 877 height 875
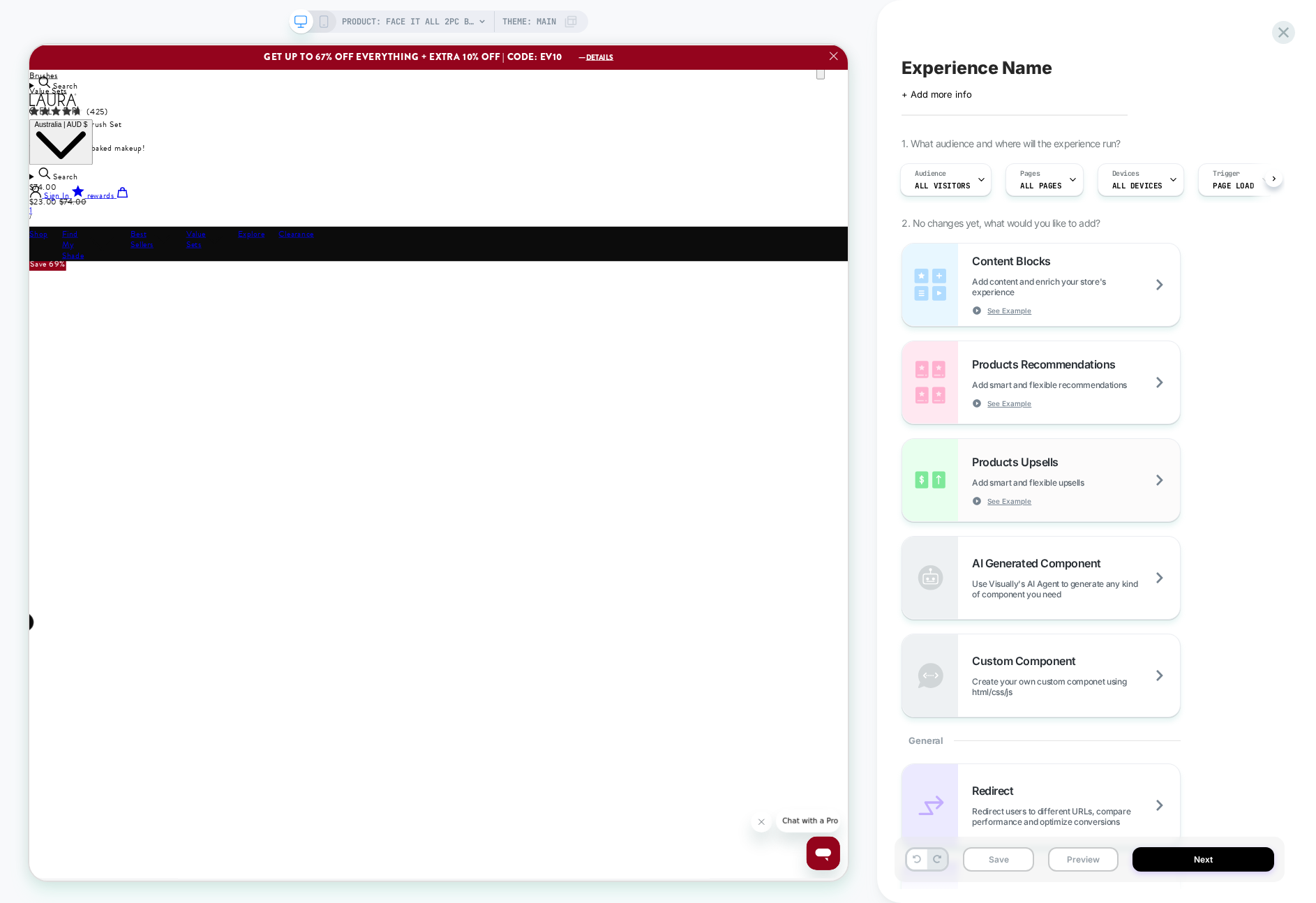
scroll to position [880, 0]
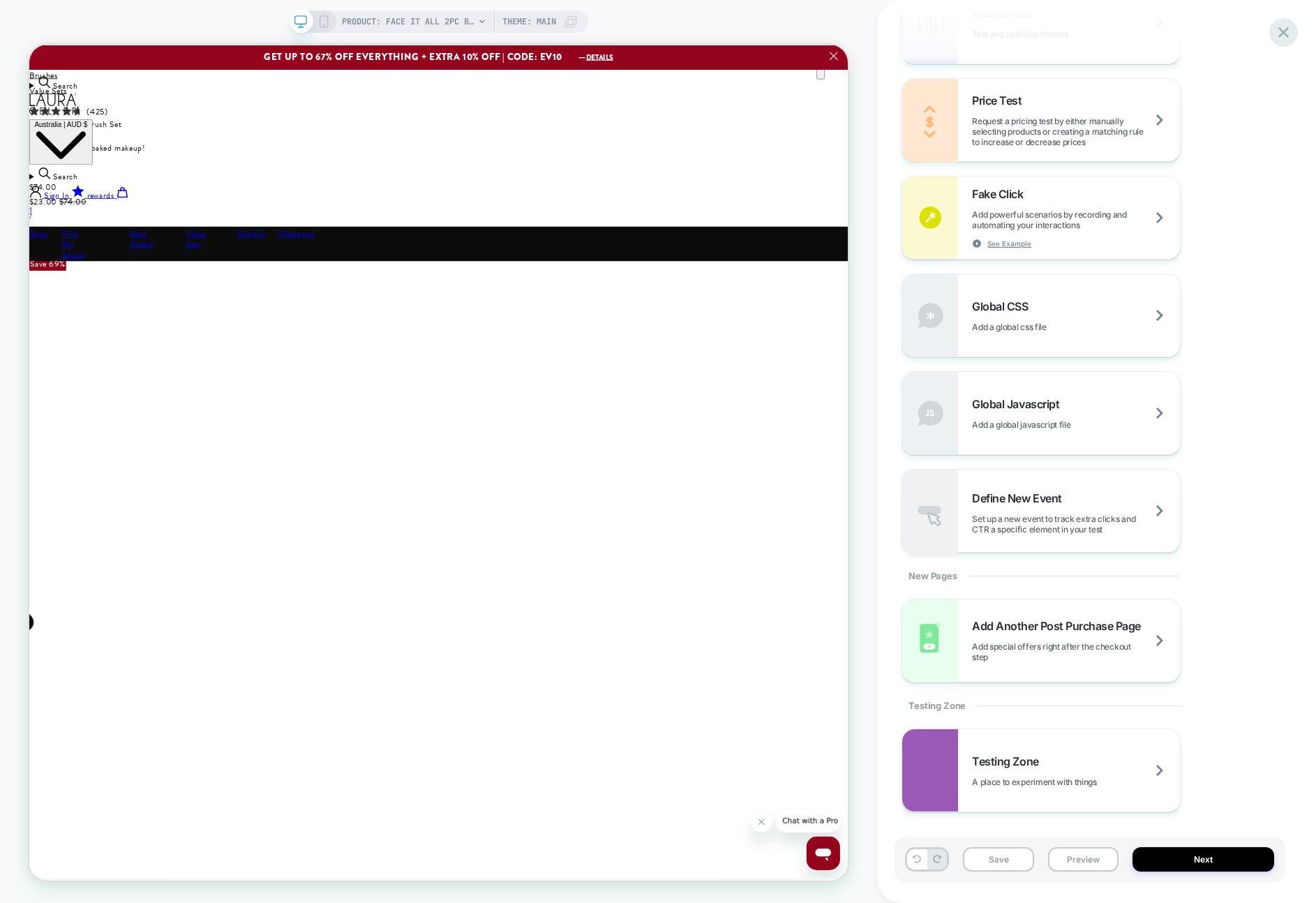
drag, startPoint x: 1293, startPoint y: 12, endPoint x: 1283, endPoint y: 37, distance: 26.9
click at [1293, 12] on div "Experience Name Click to edit experience details + Add more info 1. What audien…" at bounding box center [1097, 451] width 439 height 903
click at [1283, 37] on icon at bounding box center [1284, 33] width 19 height 19
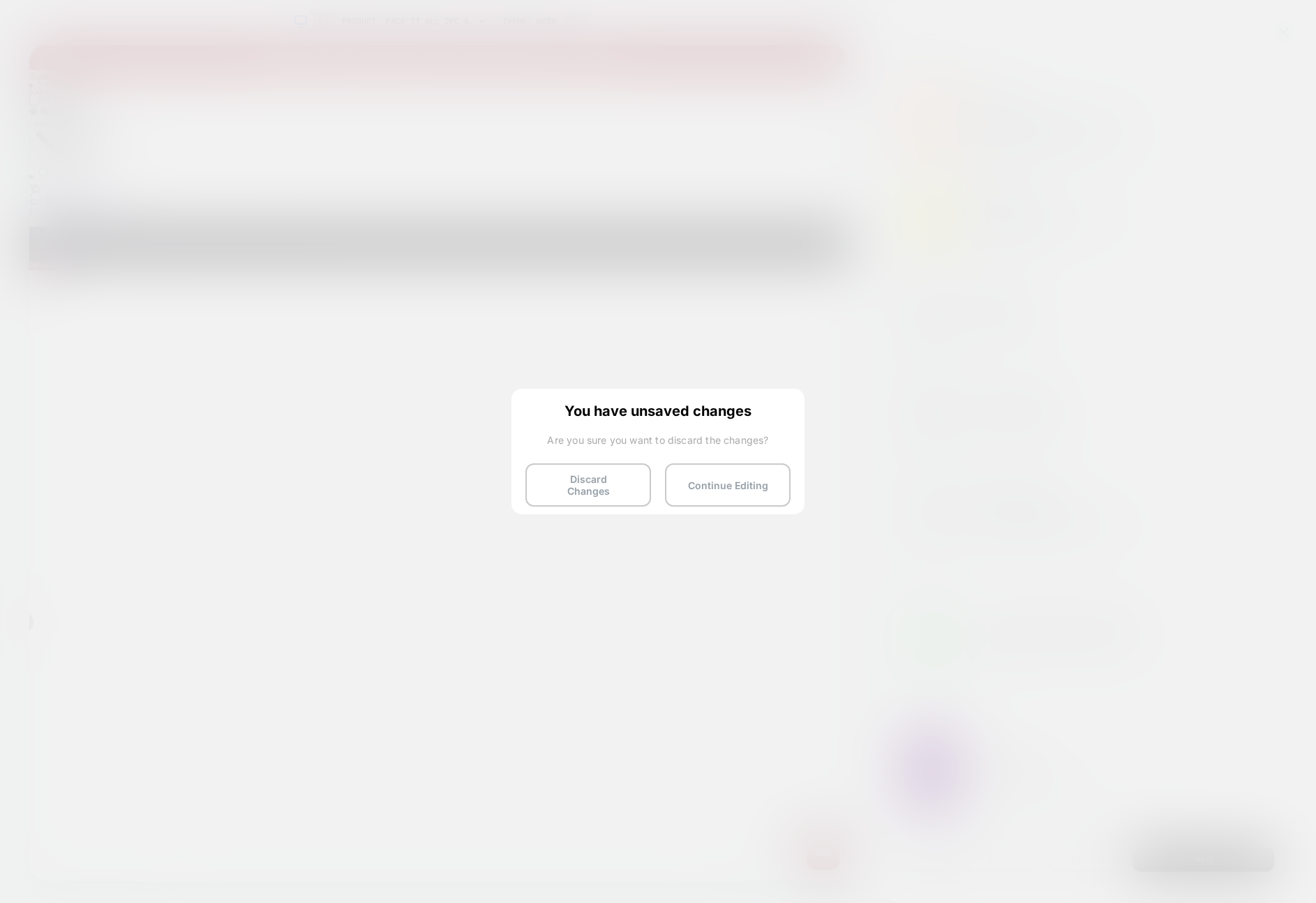
drag, startPoint x: 552, startPoint y: 483, endPoint x: 518, endPoint y: 484, distance: 34.0
click at [552, 483] on button "Discard Changes" at bounding box center [588, 485] width 126 height 43
